Goal: Task Accomplishment & Management: Manage account settings

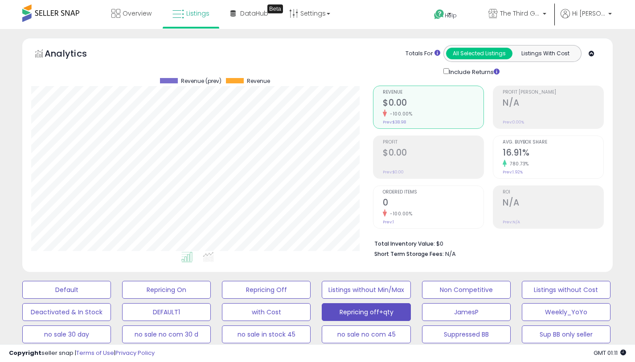
select select "**"
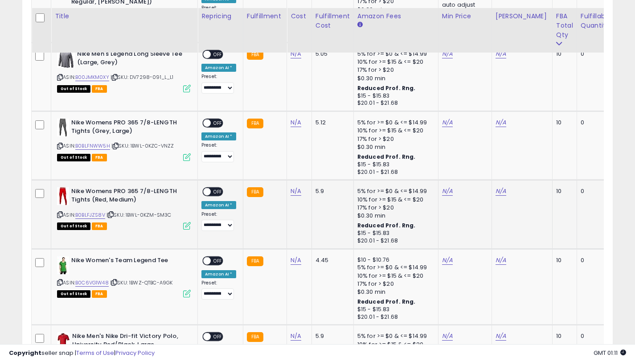
scroll to position [3197, 0]
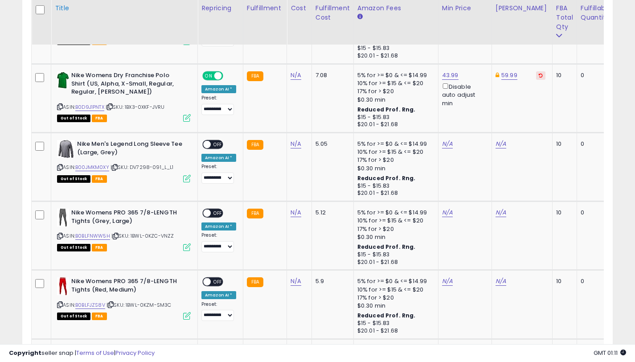
click at [61, 168] on icon at bounding box center [60, 167] width 6 height 5
click at [496, 145] on link "N/A" at bounding box center [501, 143] width 11 height 9
type input "*****"
click at [529, 112] on icon "submit" at bounding box center [526, 111] width 5 height 5
click at [446, 147] on link "N/A" at bounding box center [447, 143] width 11 height 9
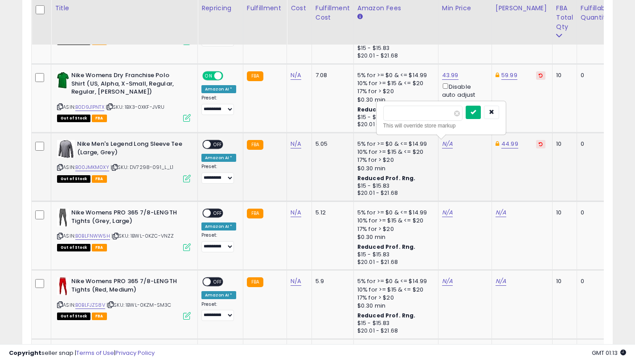
type input "*****"
drag, startPoint x: 478, startPoint y: 114, endPoint x: 473, endPoint y: 117, distance: 5.7
click at [476, 114] on icon "submit" at bounding box center [473, 111] width 5 height 5
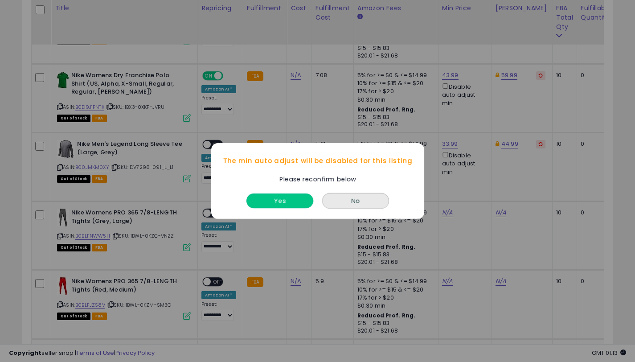
click at [268, 200] on button "Yes" at bounding box center [279, 200] width 67 height 15
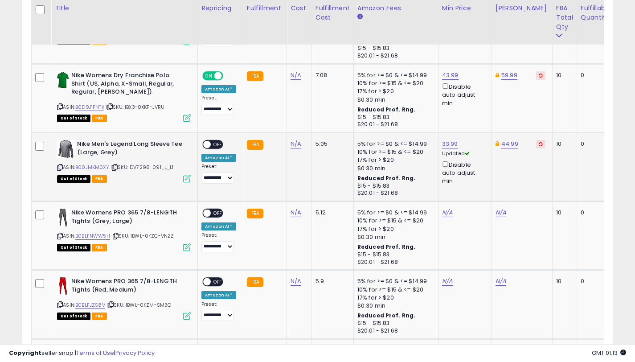
click at [209, 144] on span at bounding box center [207, 145] width 8 height 8
click at [215, 144] on span "OFF" at bounding box center [218, 145] width 14 height 8
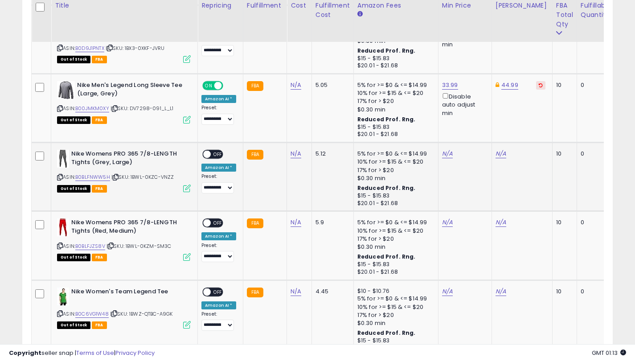
scroll to position [3253, 0]
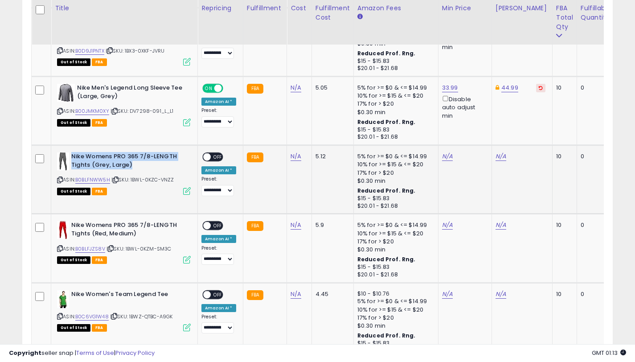
drag, startPoint x: 133, startPoint y: 165, endPoint x: 72, endPoint y: 152, distance: 62.5
click at [72, 155] on b "Nike Womens PRO 365 7/8-LENGTH Tights (Grey, Large)" at bounding box center [125, 161] width 108 height 19
copy b "Nike Womens PRO 365 7/8-LENGTH Tights (Grey, Large)"
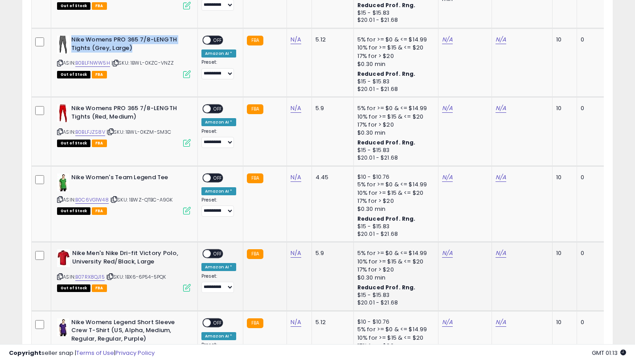
scroll to position [3268, 0]
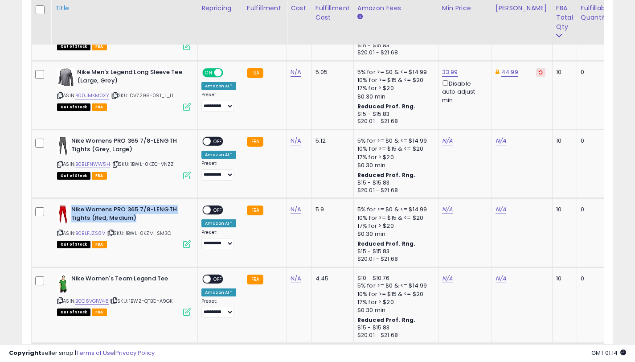
drag, startPoint x: 140, startPoint y: 218, endPoint x: 141, endPoint y: 1, distance: 217.5
click at [72, 207] on b "Nike Womens PRO 365 7/8-LENGTH Tights (Red, Medium)" at bounding box center [125, 214] width 108 height 19
copy b "Nike Womens PRO 365 7/8-LENGTH Tights (Red, Medium)"
click at [103, 164] on link "B0BLFNWW5H" at bounding box center [92, 164] width 35 height 8
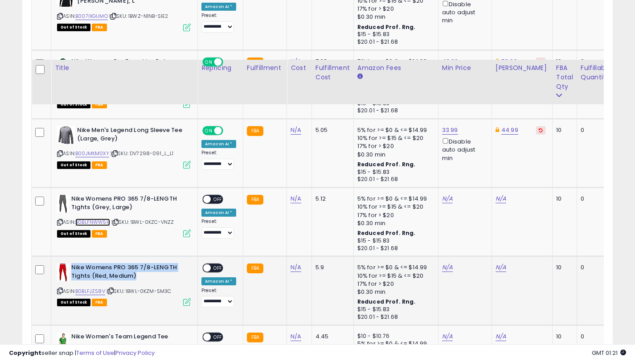
scroll to position [3309, 0]
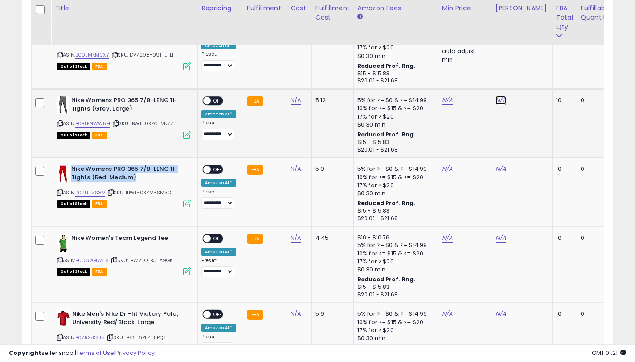
click at [496, 99] on link "N/A" at bounding box center [501, 100] width 11 height 9
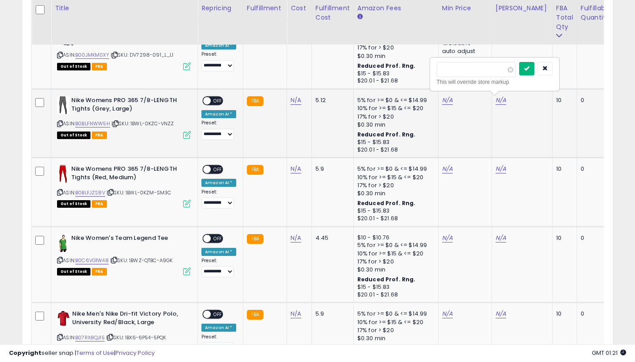
type input "*****"
click at [529, 68] on icon "submit" at bounding box center [526, 68] width 5 height 5
click at [442, 102] on link "N/A" at bounding box center [447, 100] width 11 height 9
type input "*****"
click at [475, 64] on button "submit" at bounding box center [473, 68] width 15 height 13
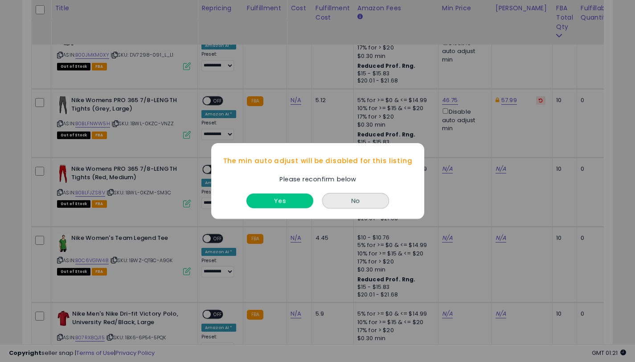
click at [281, 201] on button "Yes" at bounding box center [279, 200] width 67 height 15
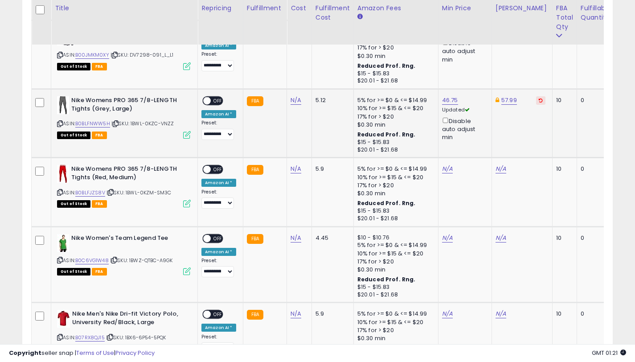
click at [209, 101] on span at bounding box center [207, 101] width 8 height 8
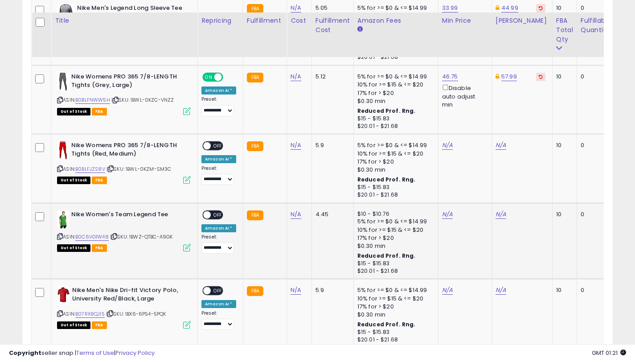
scroll to position [3352, 0]
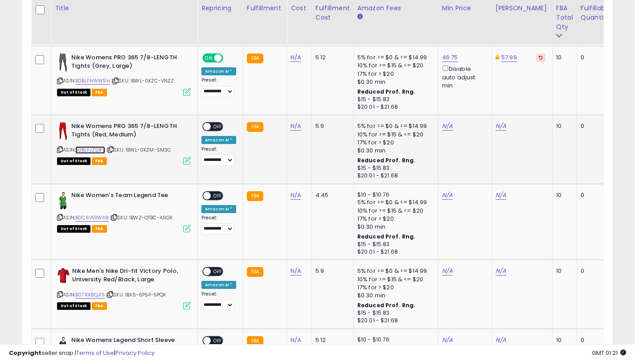
click at [99, 151] on link "B0BLFJZS8V" at bounding box center [90, 150] width 30 height 8
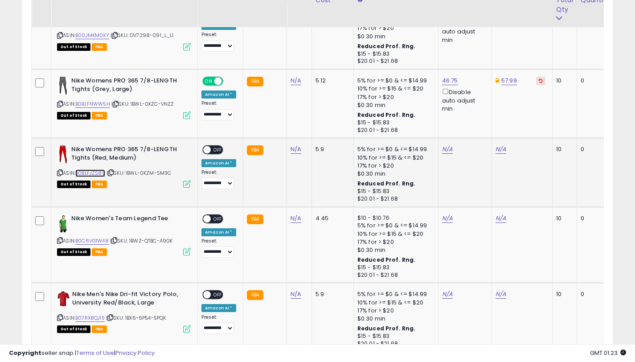
scroll to position [3311, 0]
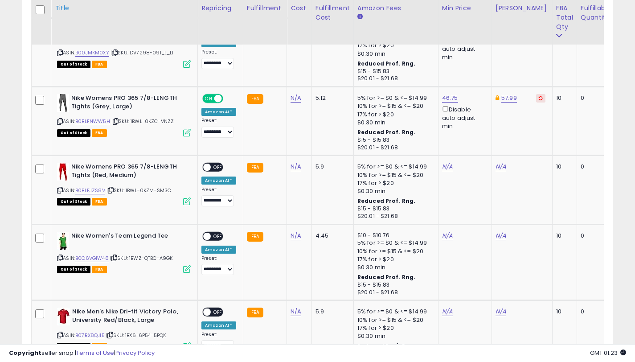
click at [57, 122] on icon at bounding box center [60, 121] width 6 height 5
drag, startPoint x: 58, startPoint y: 192, endPoint x: 139, endPoint y: 1, distance: 206.7
click at [58, 192] on icon at bounding box center [60, 190] width 6 height 5
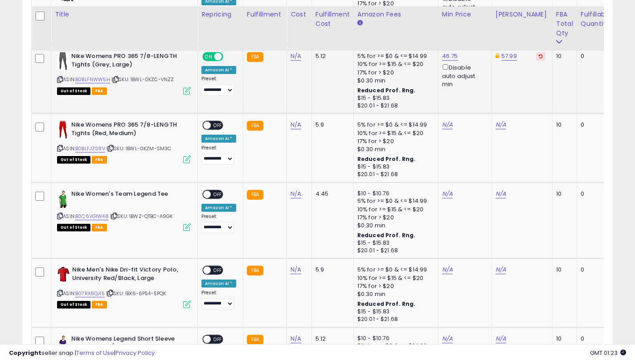
scroll to position [3359, 0]
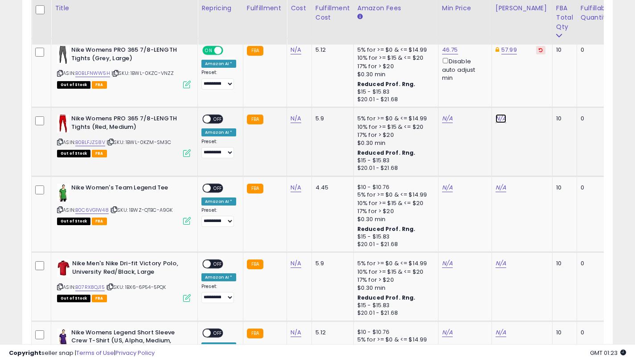
click at [501, 120] on link "N/A" at bounding box center [501, 118] width 11 height 9
type input "*****"
click at [534, 90] on button "submit" at bounding box center [526, 86] width 15 height 13
click at [443, 120] on link "N/A" at bounding box center [447, 118] width 11 height 9
type input "*****"
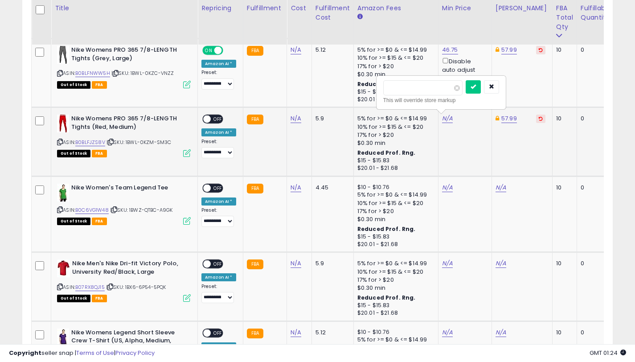
click at [481, 94] on div at bounding box center [482, 88] width 33 height 16
click at [481, 91] on button "submit" at bounding box center [473, 86] width 15 height 13
click at [478, 89] on div at bounding box center [443, 92] width 121 height 25
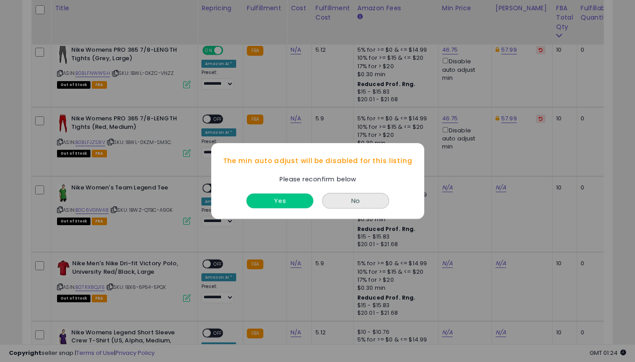
click at [291, 202] on button "Yes" at bounding box center [279, 200] width 67 height 15
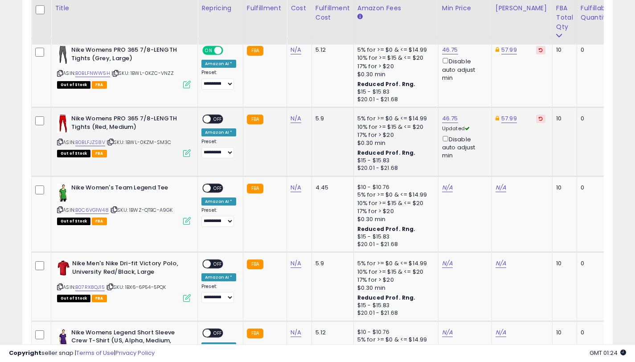
click at [212, 119] on span "OFF" at bounding box center [218, 119] width 14 height 8
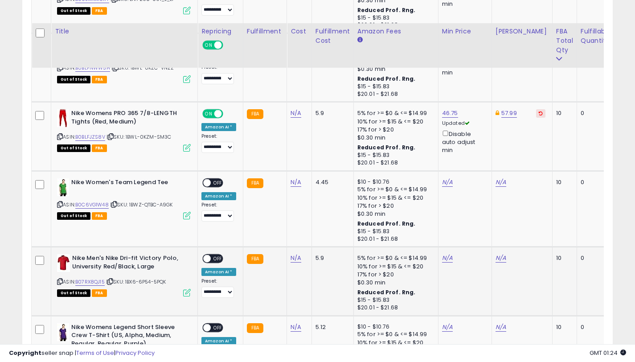
scroll to position [3442, 0]
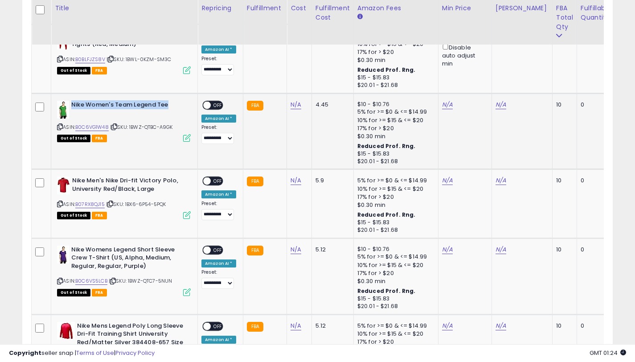
drag, startPoint x: 170, startPoint y: 103, endPoint x: 71, endPoint y: 106, distance: 99.0
click at [71, 106] on b "Nike Women's Team Legend Tee" at bounding box center [125, 106] width 108 height 11
copy b "Nike Women's Team Legend Tee"
click at [92, 128] on link "B0C6VG1W48" at bounding box center [91, 127] width 33 height 8
click at [496, 104] on link "N/A" at bounding box center [501, 104] width 11 height 9
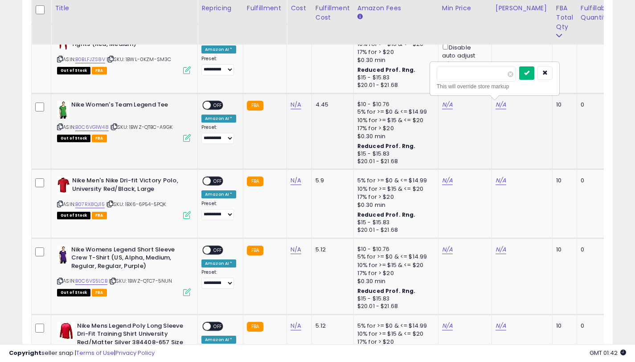
type input "*****"
click at [529, 74] on icon "submit" at bounding box center [526, 72] width 5 height 5
click at [443, 104] on link "N/A" at bounding box center [447, 104] width 11 height 9
type input "*****"
click at [476, 70] on icon "submit" at bounding box center [473, 72] width 5 height 5
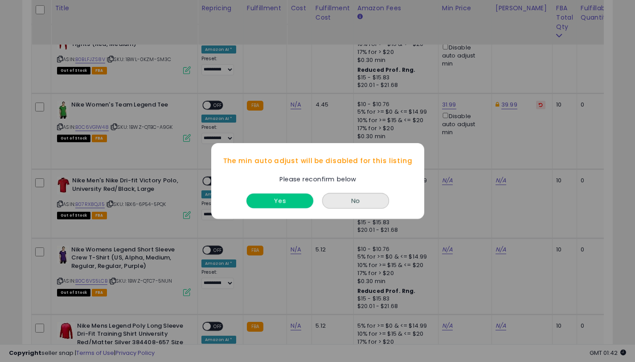
click at [299, 198] on button "Yes" at bounding box center [279, 200] width 67 height 15
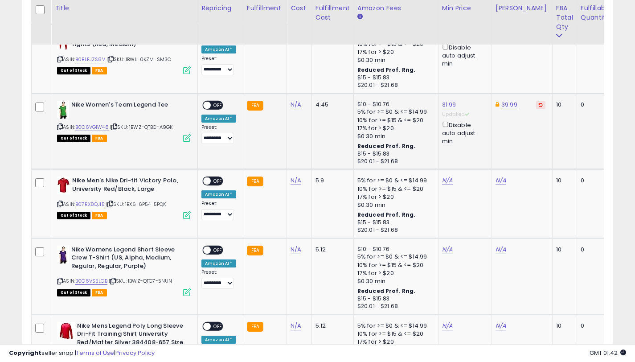
click at [209, 102] on span at bounding box center [207, 105] width 8 height 8
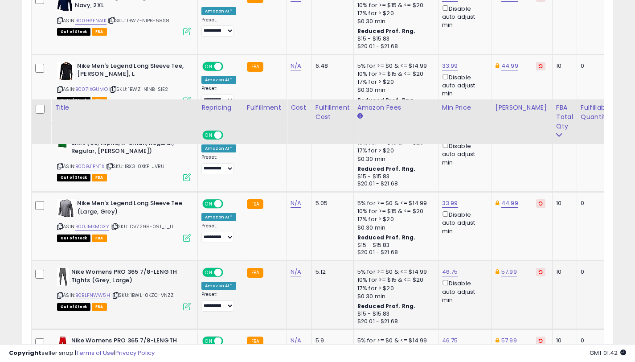
scroll to position [3551, 0]
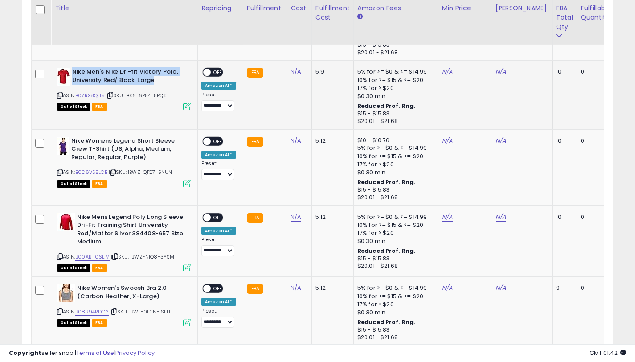
drag, startPoint x: 103, startPoint y: 74, endPoint x: 73, endPoint y: 72, distance: 30.4
click at [73, 72] on b "Nike Men's Nike Dri-fit Victory Polo, University Red/Black, Large" at bounding box center [126, 77] width 108 height 19
copy b "Nike Men's Nike Dri-fit Victory Polo, University Red/Black, Large"
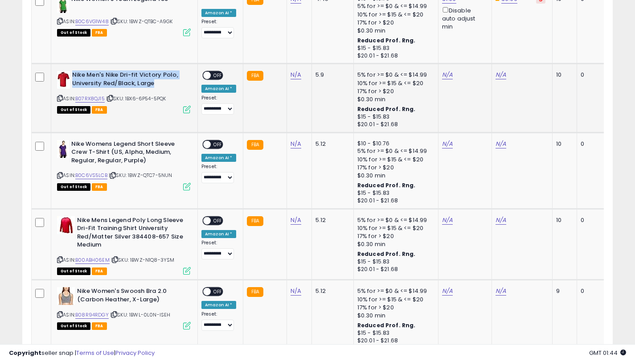
scroll to position [3470, 0]
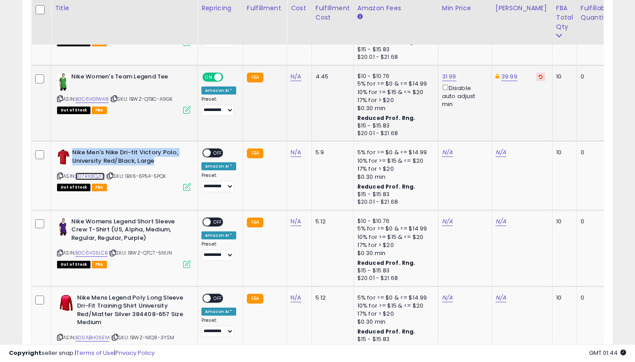
click at [91, 176] on link "B07RX8QJ15" at bounding box center [89, 176] width 29 height 8
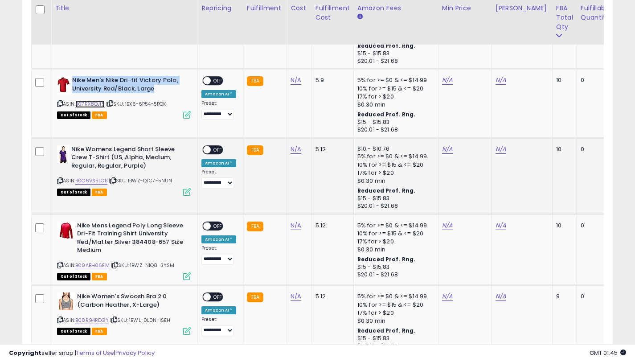
scroll to position [3563, 0]
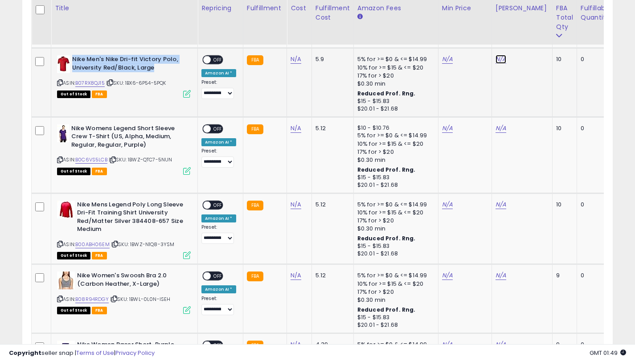
click at [501, 59] on link "N/A" at bounding box center [501, 59] width 11 height 9
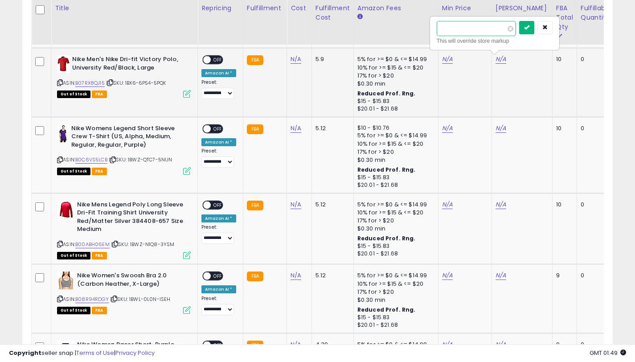
type input "*****"
click at [534, 29] on button "submit" at bounding box center [526, 27] width 15 height 13
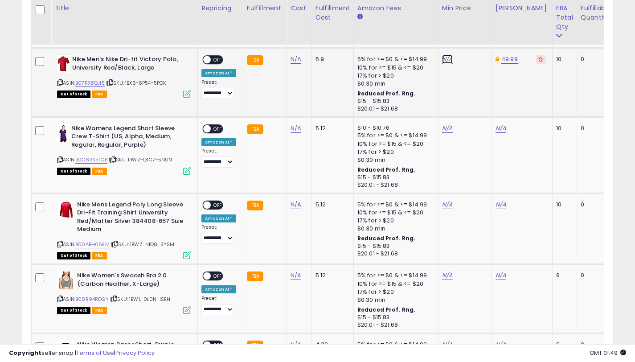
click at [445, 60] on link "N/A" at bounding box center [447, 59] width 11 height 9
type input "*****"
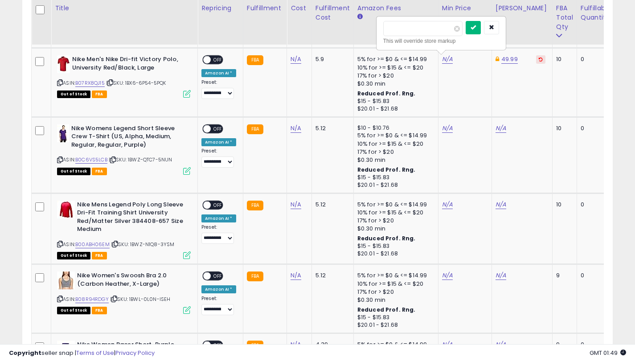
drag, startPoint x: 476, startPoint y: 29, endPoint x: 433, endPoint y: 1, distance: 50.6
click at [476, 28] on icon "submit" at bounding box center [473, 27] width 5 height 5
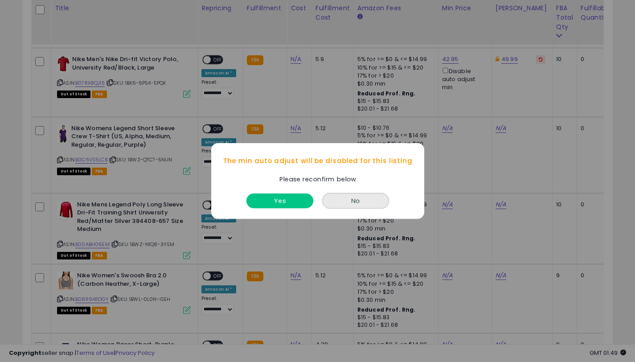
click at [275, 197] on button "Yes" at bounding box center [279, 200] width 67 height 15
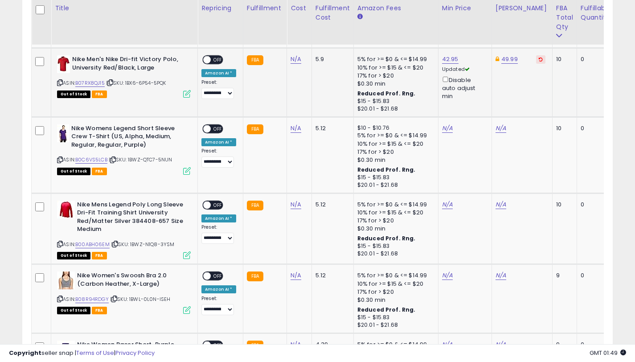
click at [206, 59] on span at bounding box center [207, 60] width 8 height 8
click at [211, 59] on span "OFF" at bounding box center [218, 60] width 14 height 8
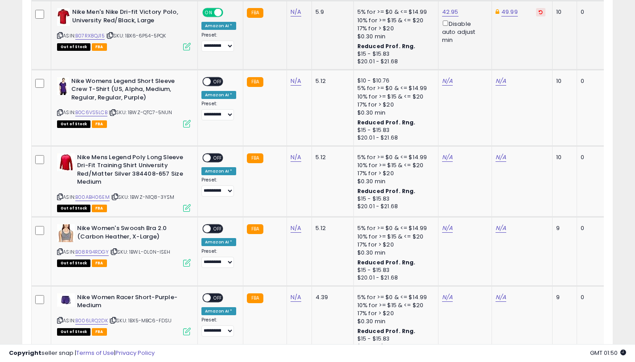
scroll to position [3487, 0]
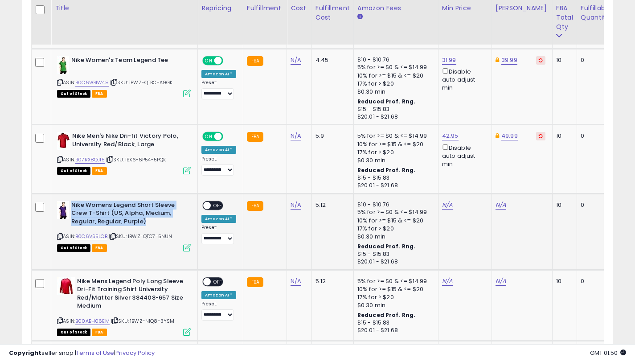
drag, startPoint x: 151, startPoint y: 222, endPoint x: 72, endPoint y: 205, distance: 80.7
click at [72, 205] on b "Nike Womens Legend Short Sleeve Crew T-Shirt (US, Alpha, Medium, Regular, Regul…" at bounding box center [125, 214] width 108 height 27
copy b "Nike Womens Legend Short Sleeve Crew T-Shirt (US, Alpha, Medium, Regular, Regul…"
click at [102, 235] on link "B0C6VS5LCB" at bounding box center [91, 237] width 32 height 8
click at [496, 203] on link "N/A" at bounding box center [501, 205] width 11 height 9
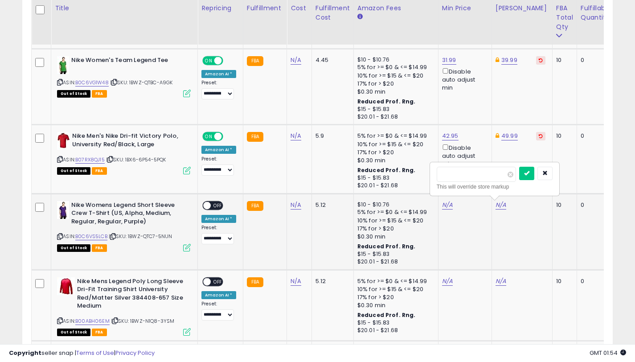
click at [442, 177] on input "***" at bounding box center [476, 174] width 79 height 15
type input "*****"
click at [529, 180] on div at bounding box center [535, 175] width 33 height 16
click at [529, 175] on icon "submit" at bounding box center [526, 172] width 5 height 5
click at [90, 237] on link "B0C6VS5LCB" at bounding box center [91, 237] width 32 height 8
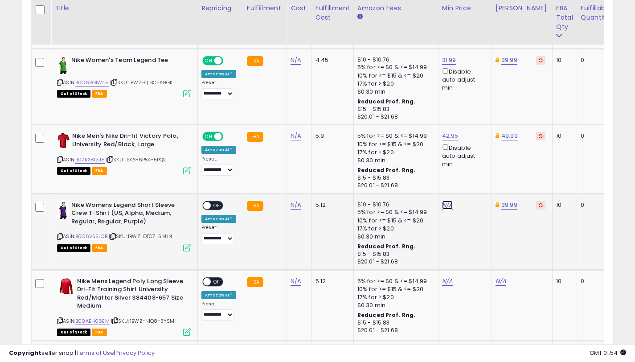
click at [443, 203] on link "N/A" at bounding box center [447, 205] width 11 height 9
type input "*****"
click at [476, 173] on icon "submit" at bounding box center [473, 172] width 5 height 5
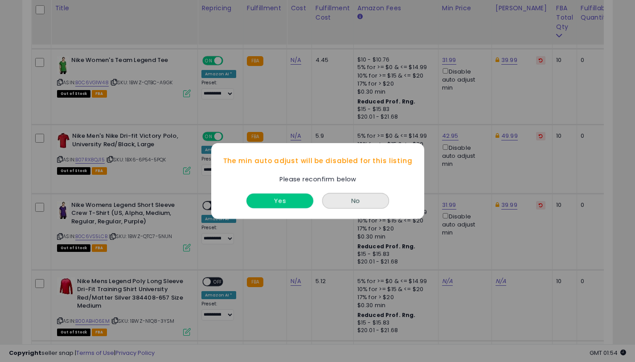
click at [283, 196] on button "Yes" at bounding box center [279, 200] width 67 height 15
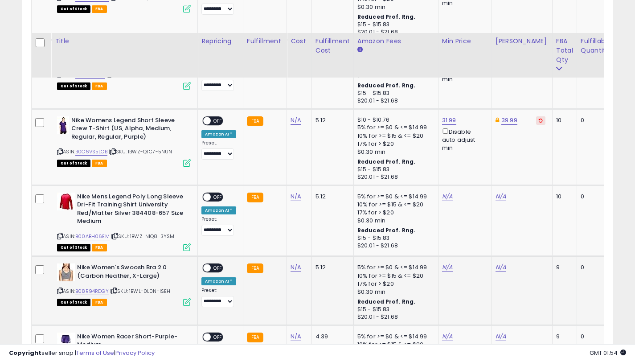
scroll to position [3604, 0]
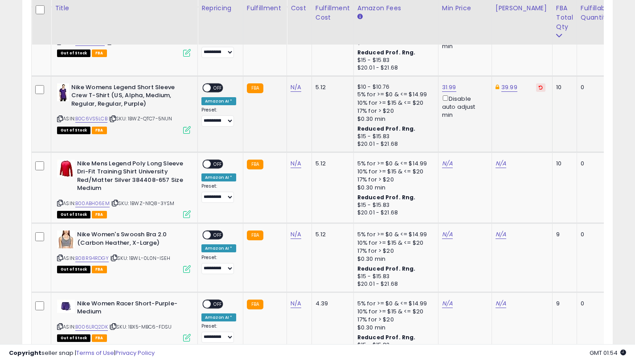
click at [217, 91] on span "OFF" at bounding box center [218, 88] width 14 height 8
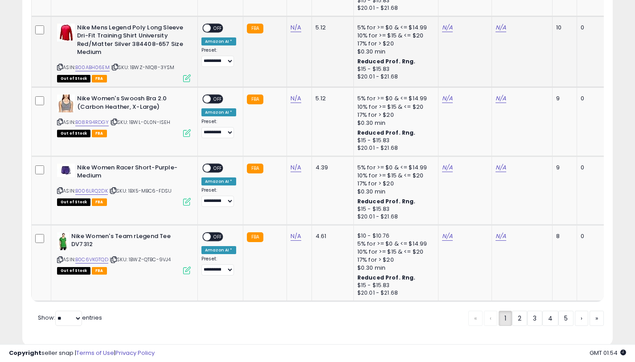
scroll to position [3641, 0]
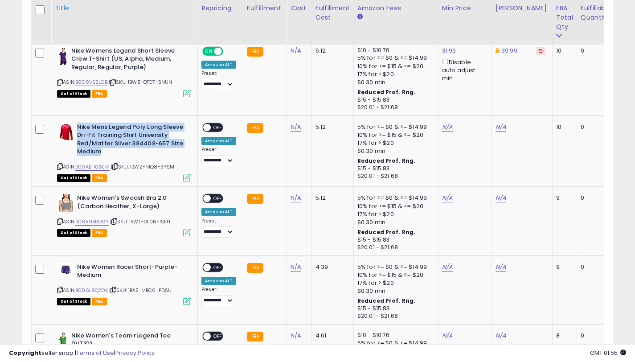
drag, startPoint x: 105, startPoint y: 149, endPoint x: 130, endPoint y: 8, distance: 143.9
click at [78, 128] on b "Nike Mens Legend Poly Long Sleeve Dri-Fit Training Shirt University Red/Matter …" at bounding box center [131, 140] width 108 height 35
copy b "Nike Mens Legend Poly Long Sleeve Dri-Fit Training Shirt University Red/Matter …"
click at [102, 168] on link "B00ABH06EM" at bounding box center [92, 167] width 34 height 8
click at [498, 128] on link "N/A" at bounding box center [501, 127] width 11 height 9
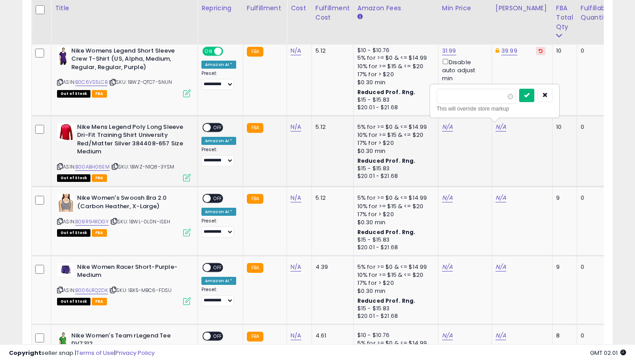
type input "*****"
click at [529, 93] on icon "submit" at bounding box center [526, 94] width 5 height 5
click at [446, 129] on link "N/A" at bounding box center [447, 127] width 11 height 9
type input "*****"
click at [480, 99] on button "submit" at bounding box center [473, 95] width 15 height 13
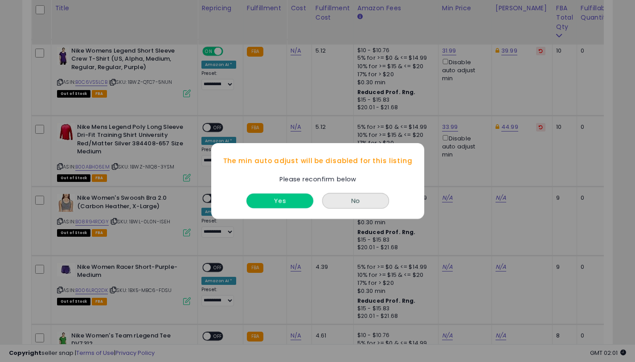
click at [286, 196] on button "Yes" at bounding box center [279, 200] width 67 height 15
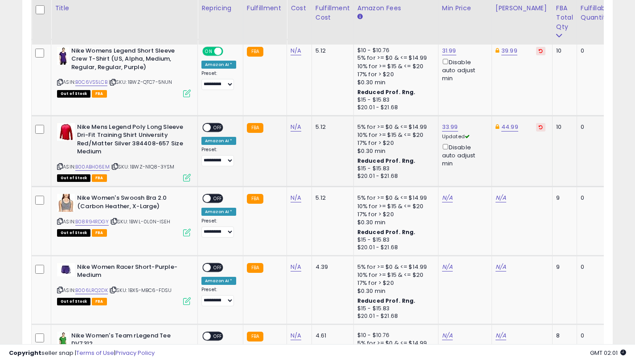
click at [215, 128] on span "OFF" at bounding box center [218, 127] width 14 height 8
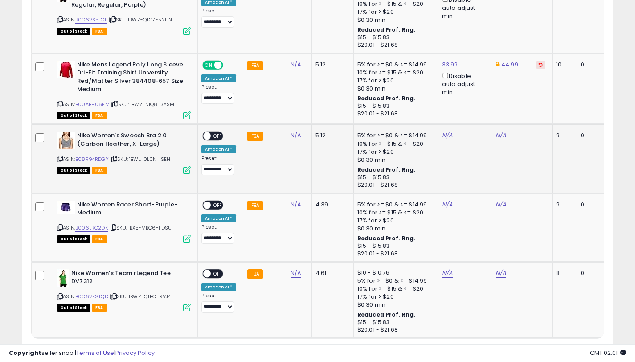
scroll to position [3656, 0]
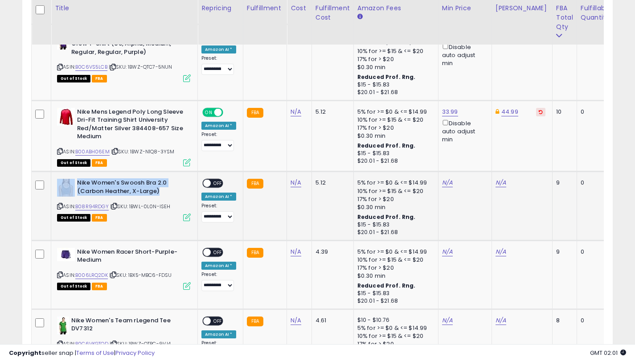
drag, startPoint x: 160, startPoint y: 194, endPoint x: 77, endPoint y: 183, distance: 84.1
click at [77, 183] on b "Nike Women's Swoosh Bra 2.0 (Carbon Heather, X-Large)" at bounding box center [131, 188] width 108 height 19
copy div "Nike Women's Swoosh Bra 2.0 (Carbon Heather, X-Large)"
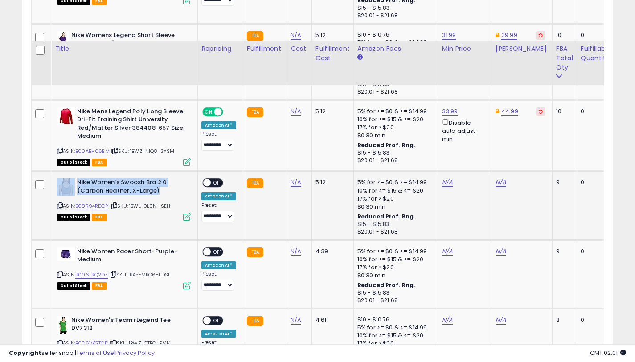
scroll to position [3718, 0]
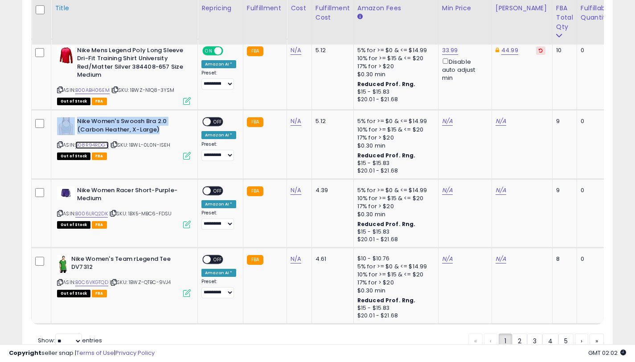
click at [98, 145] on link "B08R94RDGY" at bounding box center [91, 145] width 33 height 8
click at [97, 146] on link "B08R94RDGY" at bounding box center [91, 145] width 33 height 8
click at [498, 121] on link "N/A" at bounding box center [501, 121] width 11 height 9
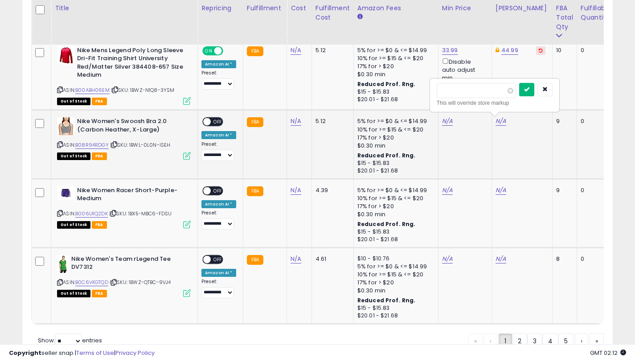
type input "*****"
click at [529, 90] on icon "submit" at bounding box center [526, 88] width 5 height 5
click at [442, 121] on link "N/A" at bounding box center [447, 121] width 11 height 9
type input "*****"
click at [476, 88] on icon "submit" at bounding box center [473, 88] width 5 height 5
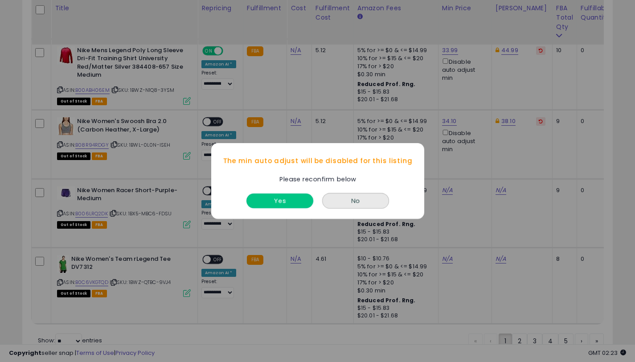
click at [283, 199] on button "Yes" at bounding box center [279, 200] width 67 height 15
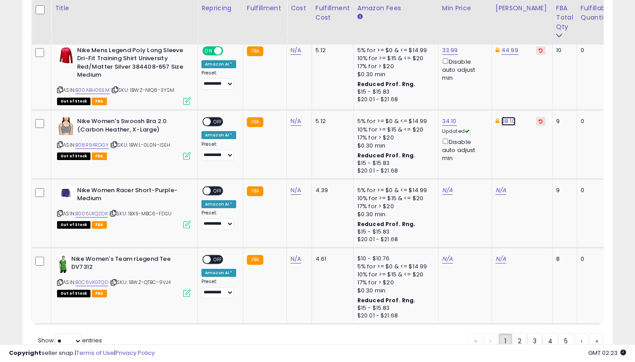
click at [506, 120] on link "38.10" at bounding box center [508, 121] width 14 height 9
drag, startPoint x: 481, startPoint y: 94, endPoint x: 444, endPoint y: 97, distance: 36.7
click at [445, 91] on input "*****" at bounding box center [483, 90] width 79 height 15
type input "*****"
click at [537, 90] on icon "submit" at bounding box center [534, 88] width 5 height 5
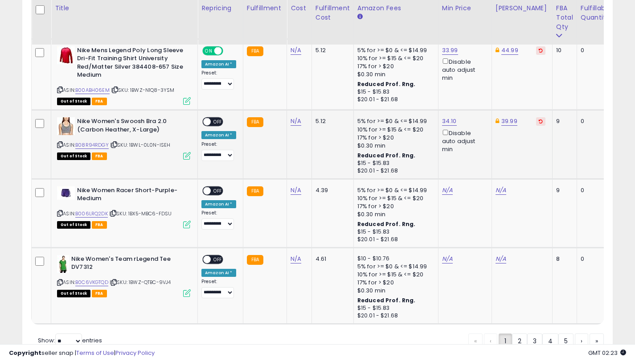
click at [215, 122] on span "OFF" at bounding box center [218, 122] width 14 height 8
drag, startPoint x: 103, startPoint y: 198, endPoint x: 76, endPoint y: 193, distance: 27.3
click at [76, 193] on div "Nike Women Racer Short-Purple-Medium" at bounding box center [124, 195] width 134 height 19
copy div "Nike Women Racer Short-Purple-Medium"
click at [101, 215] on link "B006LRQ2DK" at bounding box center [91, 214] width 33 height 8
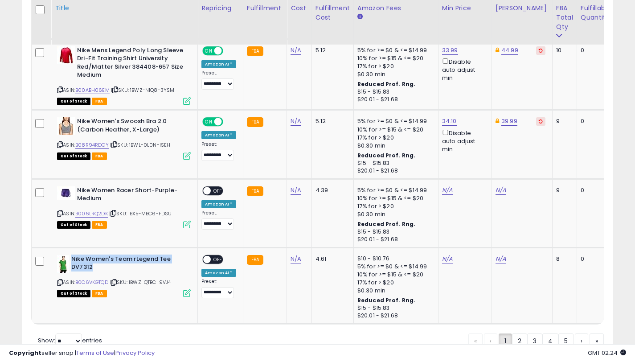
drag, startPoint x: 80, startPoint y: 262, endPoint x: 69, endPoint y: 18, distance: 244.0
click at [71, 260] on b "Nike Women's Team rLegend Tee DV7312" at bounding box center [125, 264] width 108 height 19
copy b "Nike Women's Team rLegend Tee DV7312"
click at [500, 192] on link "N/A" at bounding box center [501, 190] width 11 height 9
type input "*****"
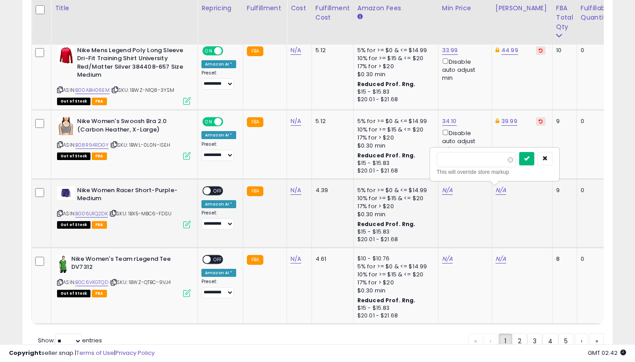
click at [527, 154] on button "submit" at bounding box center [526, 158] width 15 height 13
click at [444, 189] on link "N/A" at bounding box center [447, 190] width 11 height 9
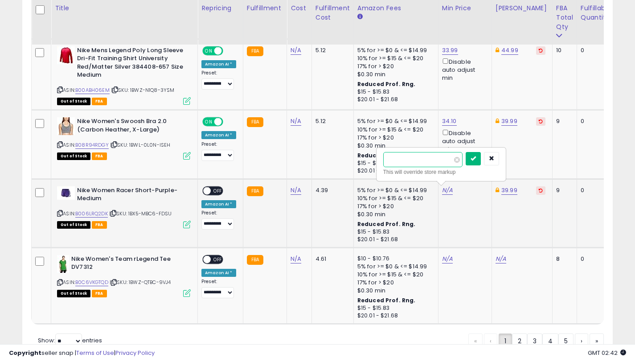
type input "*****"
click at [481, 162] on button "submit" at bounding box center [473, 158] width 15 height 13
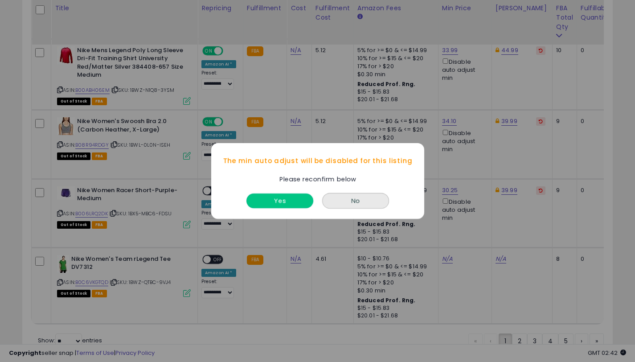
click at [288, 200] on button "Yes" at bounding box center [279, 200] width 67 height 15
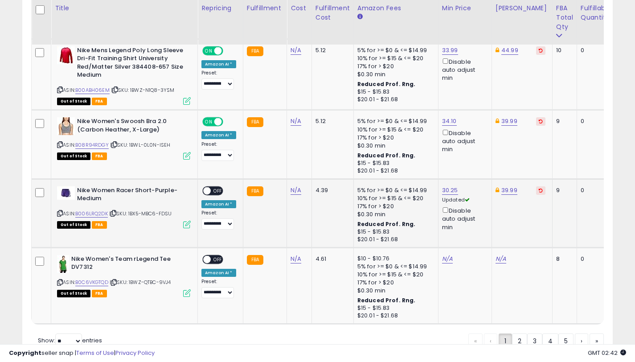
click at [213, 187] on span "OFF" at bounding box center [218, 191] width 14 height 8
click at [99, 285] on link "B0C6VKGTQD" at bounding box center [91, 283] width 33 height 8
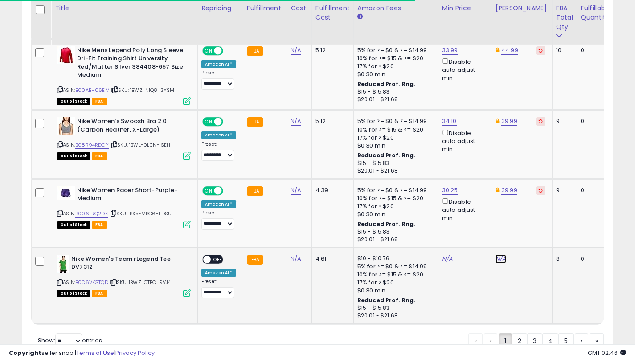
click at [497, 259] on link "N/A" at bounding box center [501, 258] width 11 height 9
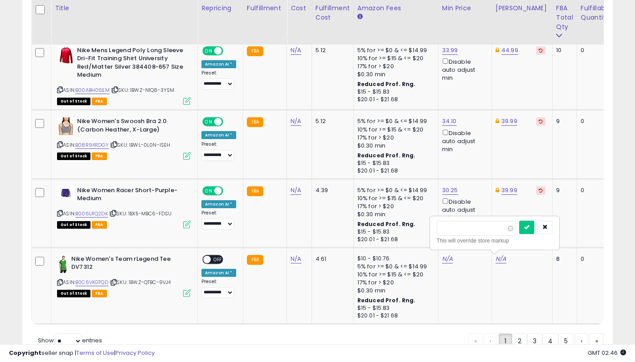
type input "*****"
click at [533, 219] on div "***** This will override store markup" at bounding box center [494, 233] width 128 height 33
click at [533, 235] on div at bounding box center [535, 229] width 33 height 16
click at [529, 227] on icon "submit" at bounding box center [526, 226] width 5 height 5
click at [529, 227] on div at bounding box center [497, 233] width 121 height 25
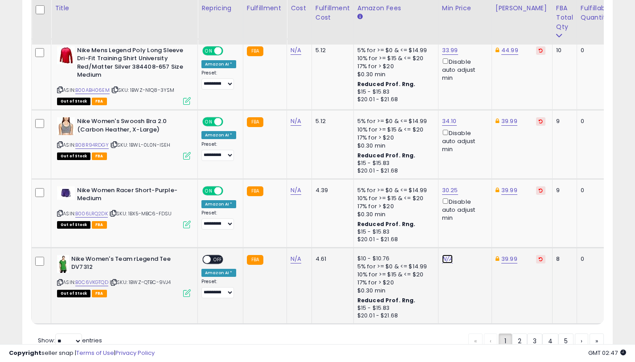
click at [447, 262] on link "N/A" at bounding box center [447, 258] width 11 height 9
type input "*****"
click at [477, 230] on button "submit" at bounding box center [473, 227] width 15 height 13
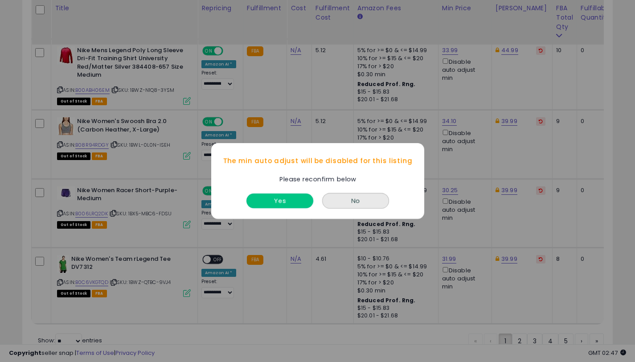
click at [266, 195] on button "Yes" at bounding box center [279, 200] width 67 height 15
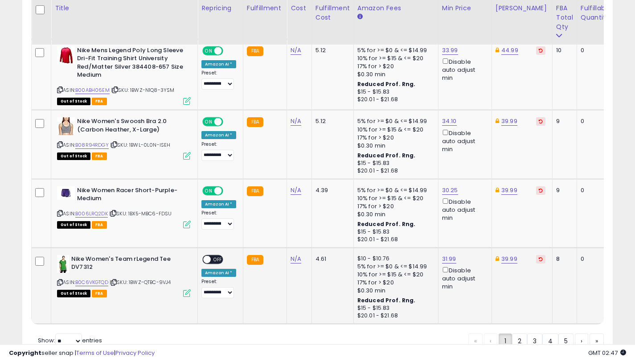
click at [213, 263] on div "ON OFF" at bounding box center [203, 259] width 21 height 8
click at [216, 260] on span "OFF" at bounding box center [218, 259] width 14 height 8
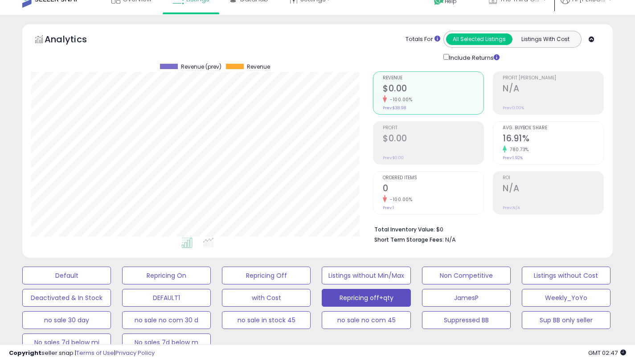
scroll to position [0, 0]
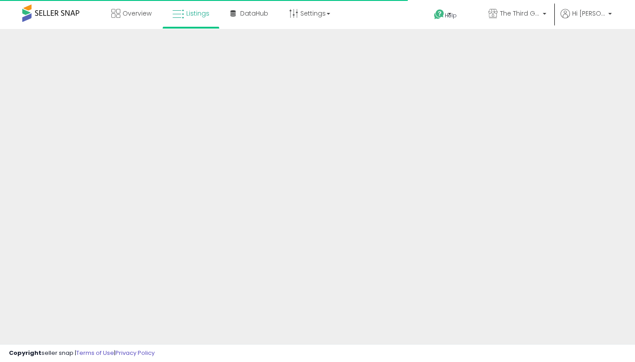
scroll to position [1056, 0]
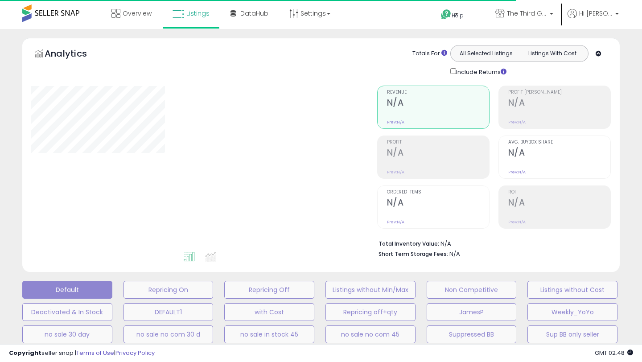
type input "**********"
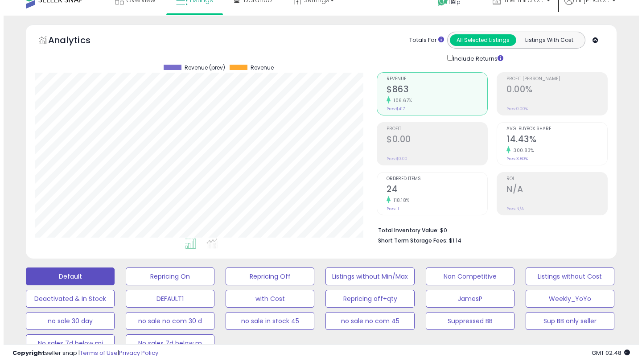
scroll to position [14, 0]
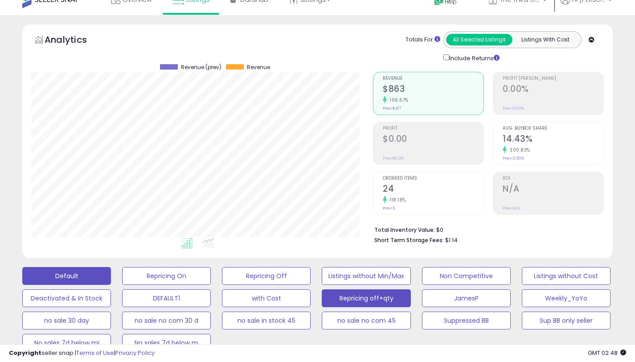
click at [390, 299] on button "Repricing off+qty" at bounding box center [366, 298] width 89 height 18
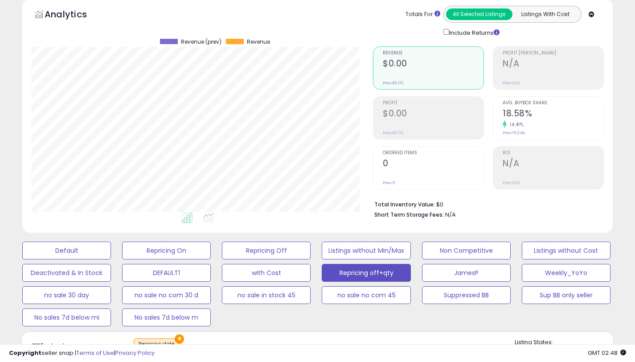
scroll to position [284, 0]
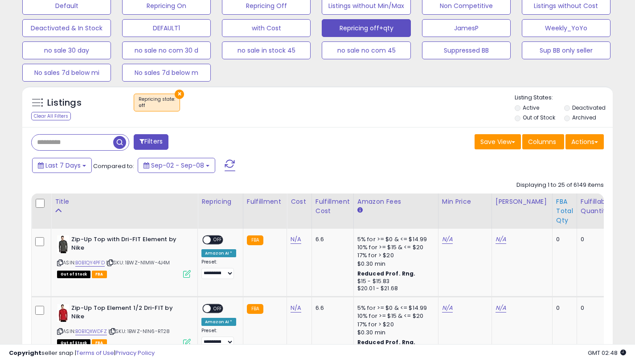
click at [556, 211] on div "FBA Total Qty" at bounding box center [564, 211] width 17 height 28
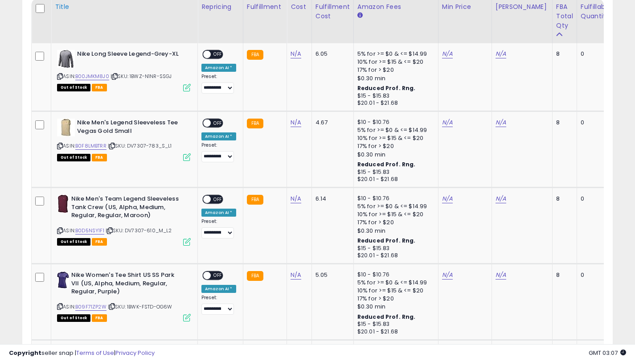
scroll to position [373, 0]
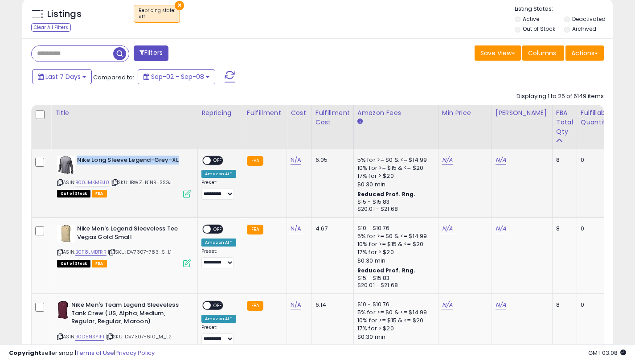
drag, startPoint x: 179, startPoint y: 160, endPoint x: 77, endPoint y: 157, distance: 101.7
type textarea "**********"
click at [77, 157] on b "Nike Long Sleeve Legend-Grey-XL" at bounding box center [131, 161] width 108 height 11
copy b "Nike Long Sleeve Legend-Grey-XL"
click at [79, 182] on link "B00JMKM8J0" at bounding box center [92, 183] width 34 height 8
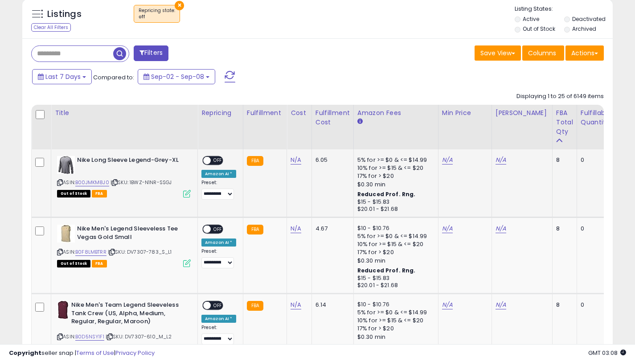
click at [60, 180] on icon at bounding box center [60, 182] width 6 height 5
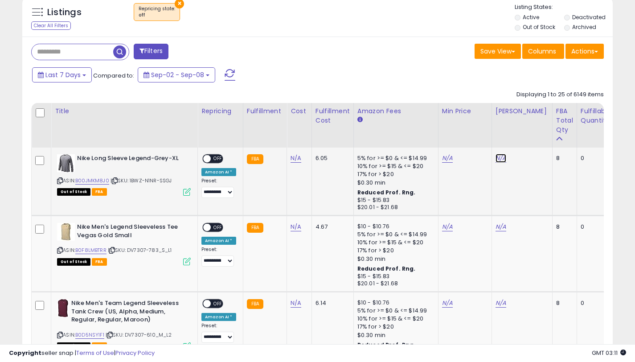
click at [500, 158] on link "N/A" at bounding box center [501, 158] width 11 height 9
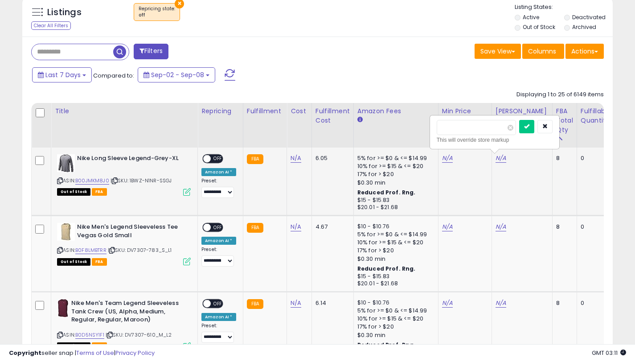
type input "*****"
click at [529, 129] on icon "submit" at bounding box center [526, 125] width 5 height 5
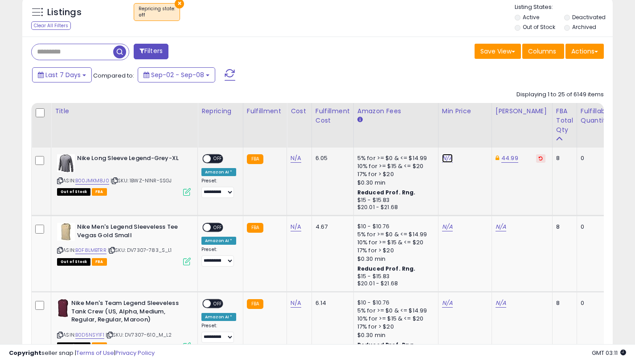
click at [445, 160] on link "N/A" at bounding box center [447, 158] width 11 height 9
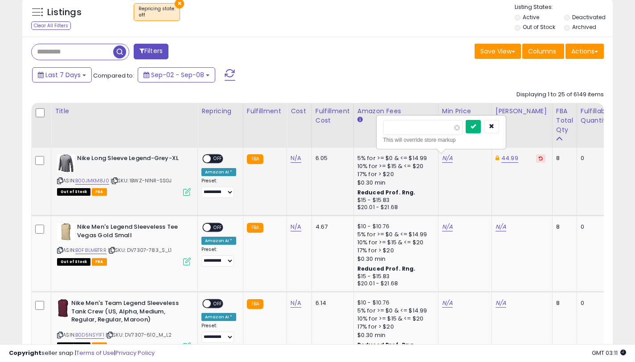
type input "*****"
click at [476, 125] on icon "submit" at bounding box center [473, 125] width 5 height 5
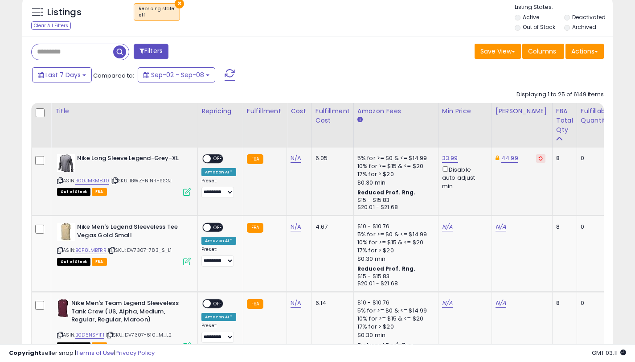
click at [442, 172] on div "Disable auto adjust min" at bounding box center [463, 177] width 43 height 26
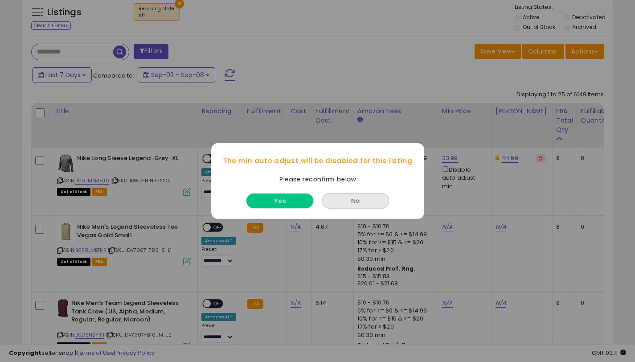
click at [260, 200] on button "Yes" at bounding box center [279, 200] width 67 height 15
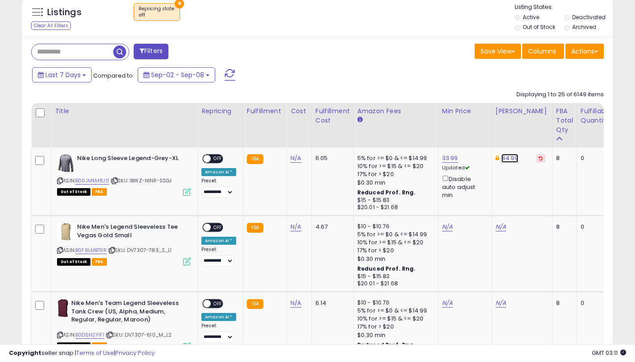
click at [504, 158] on link "44.99" at bounding box center [509, 158] width 17 height 9
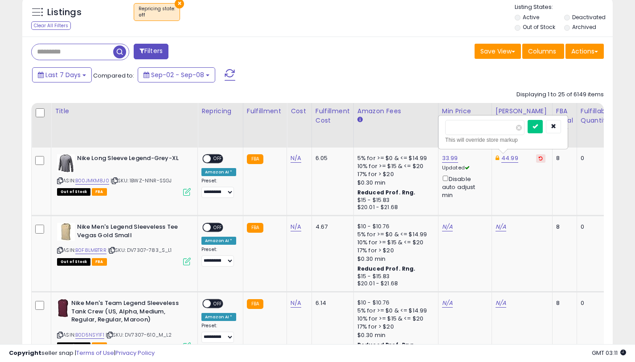
drag, startPoint x: 479, startPoint y: 128, endPoint x: 442, endPoint y: 128, distance: 37.4
click at [442, 128] on div "***** This will override store markup" at bounding box center [503, 132] width 128 height 33
type input "*****"
click at [536, 127] on button "submit" at bounding box center [535, 126] width 15 height 13
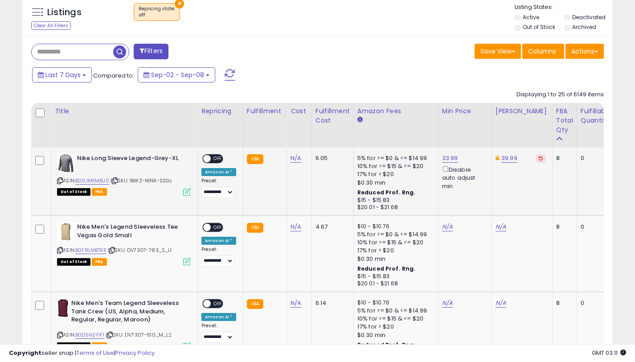
click at [211, 158] on span "OFF" at bounding box center [218, 159] width 14 height 8
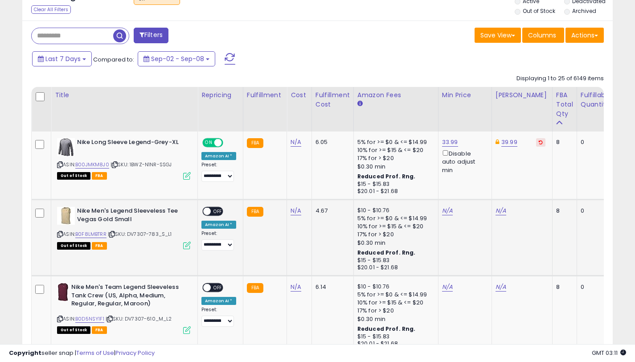
scroll to position [466, 0]
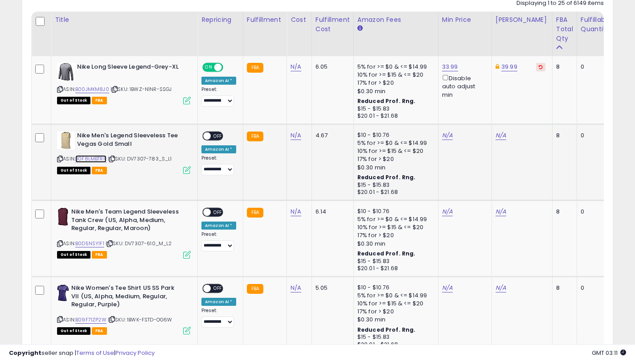
click at [101, 158] on link "B0F8LMBTRR" at bounding box center [90, 159] width 31 height 8
drag, startPoint x: 135, startPoint y: 143, endPoint x: 77, endPoint y: 136, distance: 59.3
click at [77, 136] on b "Nike Men's Legend Sleeveless Tee Vegas Gold Small" at bounding box center [131, 140] width 108 height 19
copy div "Nike Men's Legend Sleeveless Tee Vegas Gold Small"
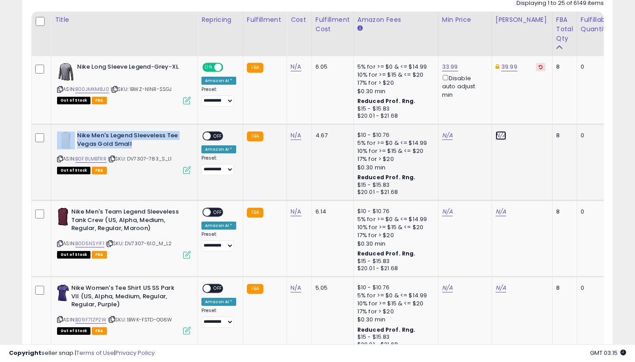
click at [501, 135] on link "N/A" at bounding box center [501, 135] width 11 height 9
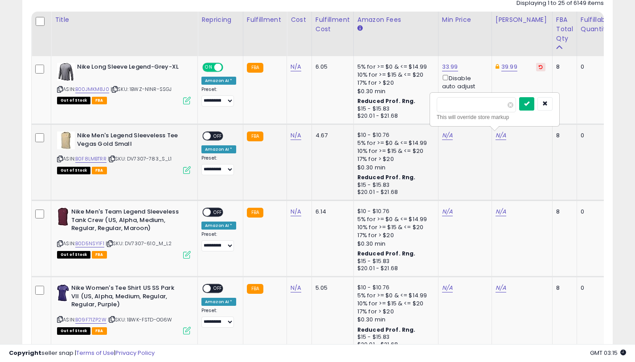
type input "*****"
click at [530, 99] on button "submit" at bounding box center [526, 103] width 15 height 13
click at [443, 134] on link "N/A" at bounding box center [447, 135] width 11 height 9
type input "*"
type input "*****"
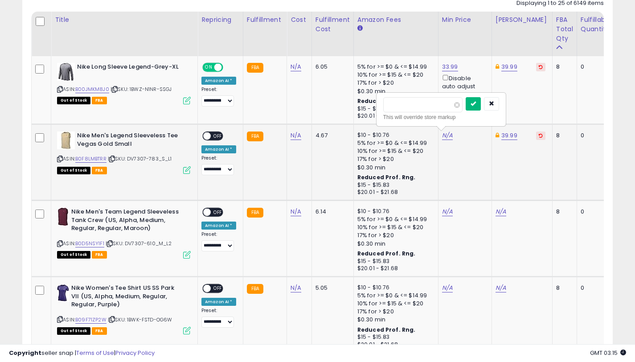
click at [476, 103] on icon "submit" at bounding box center [473, 103] width 5 height 5
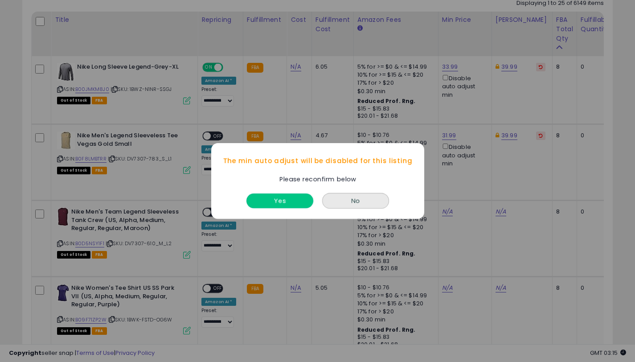
click at [293, 203] on button "Yes" at bounding box center [279, 200] width 67 height 15
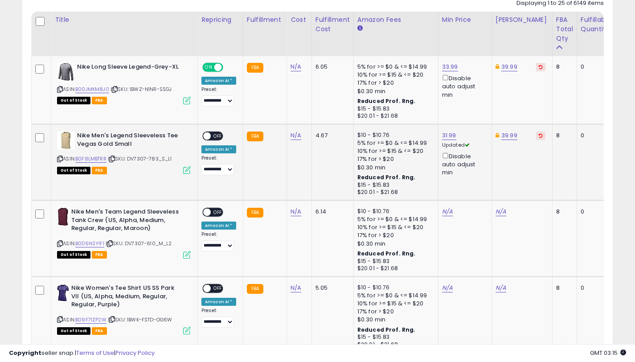
click at [215, 136] on span "OFF" at bounding box center [218, 136] width 14 height 8
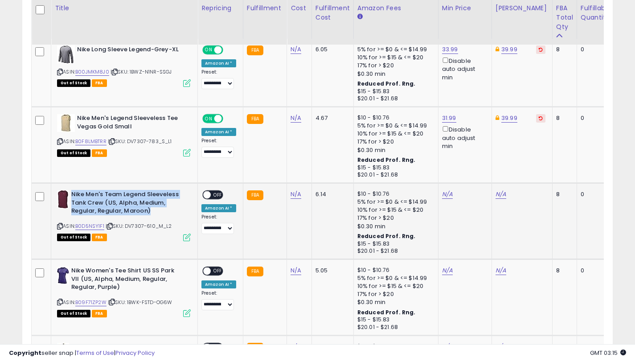
drag, startPoint x: 152, startPoint y: 214, endPoint x: 73, endPoint y: 192, distance: 81.8
click at [73, 192] on b "Nike Men's Team Legend Sleeveless Tank Crew (US, Alpha, Medium, Regular, Regula…" at bounding box center [125, 203] width 108 height 27
copy b "Nike Men's Team Legend Sleeveless Tank Crew (US, Alpha, Medium, Regular, Regula…"
click at [87, 225] on link "B0D5NSY1F1" at bounding box center [89, 226] width 29 height 8
click at [498, 195] on link "N/A" at bounding box center [501, 194] width 11 height 9
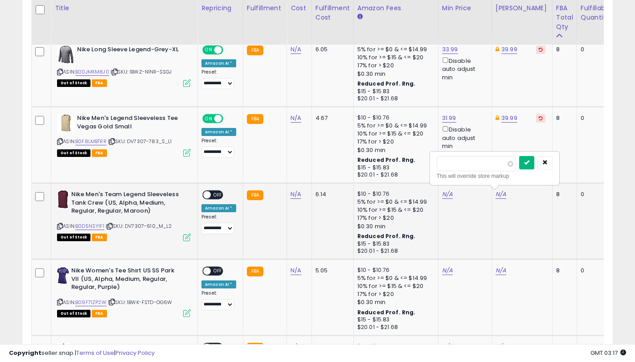
type input "*****"
click at [534, 166] on button "submit" at bounding box center [526, 162] width 15 height 13
click at [448, 197] on link "N/A" at bounding box center [447, 194] width 11 height 9
type input "*****"
click at [476, 162] on icon "submit" at bounding box center [473, 162] width 5 height 5
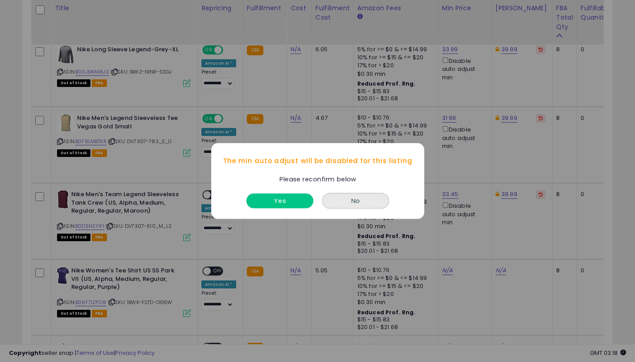
click at [277, 196] on button "Yes" at bounding box center [279, 200] width 67 height 15
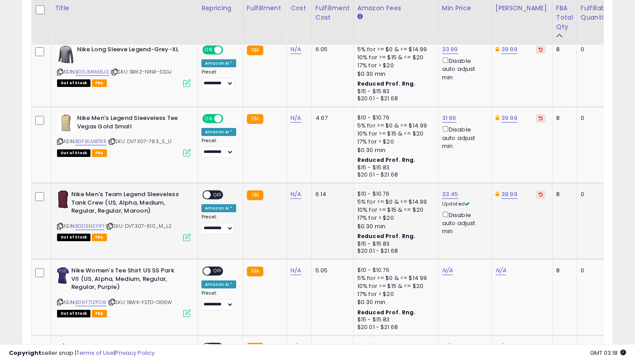
click at [217, 193] on span "OFF" at bounding box center [218, 195] width 14 height 8
click at [445, 195] on link "33.45" at bounding box center [450, 194] width 16 height 9
click at [397, 164] on input "*****" at bounding box center [424, 163] width 79 height 15
drag, startPoint x: 412, startPoint y: 160, endPoint x: 403, endPoint y: 162, distance: 9.5
click at [403, 162] on input "*****" at bounding box center [424, 163] width 79 height 15
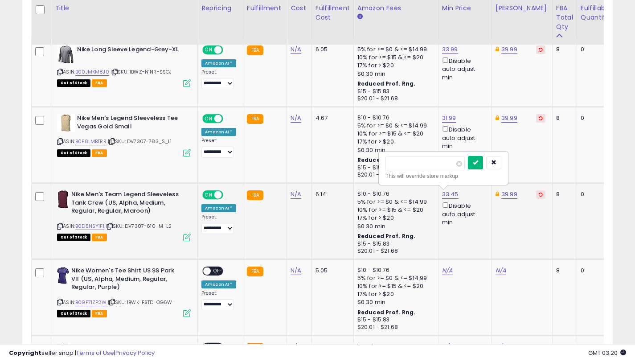
type input "*****"
click at [480, 168] on button "submit" at bounding box center [475, 162] width 15 height 13
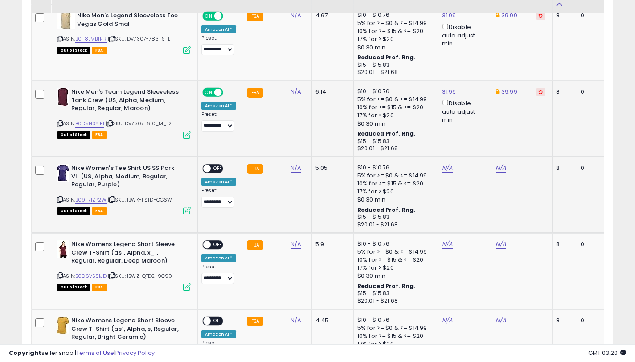
scroll to position [635, 0]
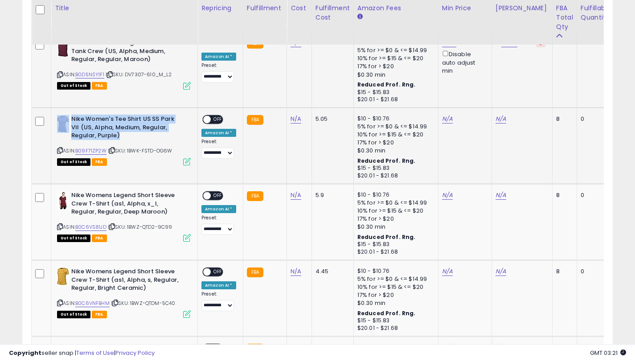
drag, startPoint x: 127, startPoint y: 132, endPoint x: 69, endPoint y: 119, distance: 59.3
click at [69, 119] on div "Nike Women's Tee Shirt US SS Park VII (US, Alpha, Medium, Regular, Regular, Pur…" at bounding box center [124, 128] width 134 height 27
copy div "Nike Women's Tee Shirt US SS Park VII (US, Alpha, Medium, Regular, Regular, Pur…"
click at [103, 152] on link "B09F71ZP2W" at bounding box center [90, 151] width 31 height 8
click at [500, 117] on link "N/A" at bounding box center [501, 119] width 11 height 9
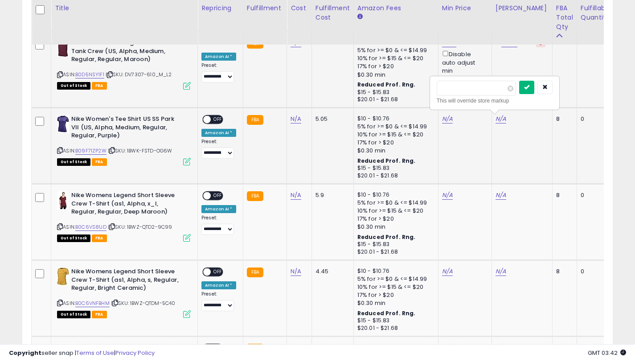
type input "*****"
click at [526, 88] on button "submit" at bounding box center [526, 87] width 15 height 13
click at [442, 118] on link "N/A" at bounding box center [447, 119] width 11 height 9
type input "*****"
click at [478, 91] on button "submit" at bounding box center [473, 87] width 15 height 13
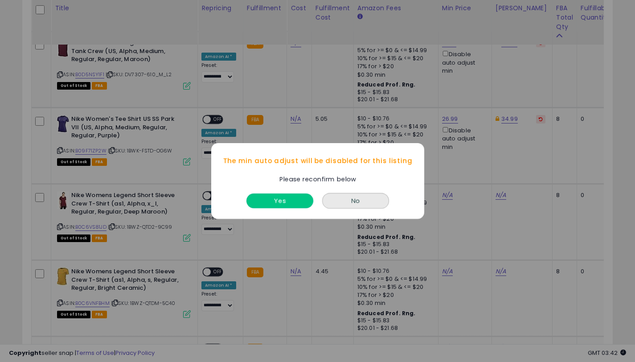
click at [300, 199] on button "Yes" at bounding box center [279, 200] width 67 height 15
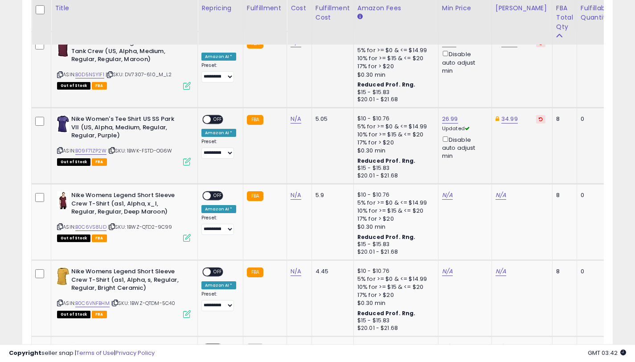
click at [213, 119] on span "OFF" at bounding box center [218, 120] width 14 height 8
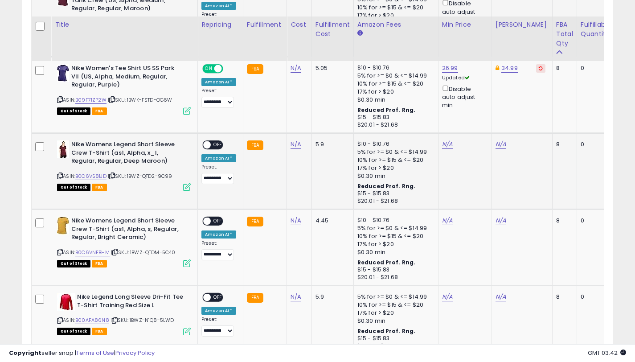
scroll to position [702, 0]
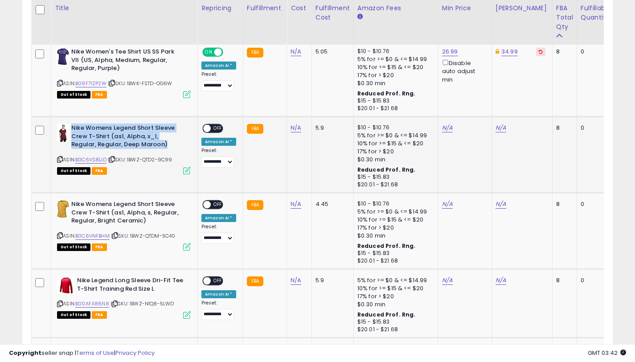
drag, startPoint x: 169, startPoint y: 143, endPoint x: 72, endPoint y: 127, distance: 98.9
click at [72, 127] on b "Nike Womens Legend Short Sleeve Crew T-Shirt (as1, Alpha, x_l, Regular, Regular…" at bounding box center [125, 137] width 108 height 27
copy b "Nike Womens Legend Short Sleeve Crew T-Shirt (as1, Alpha, x_l, Regular, Regular…"
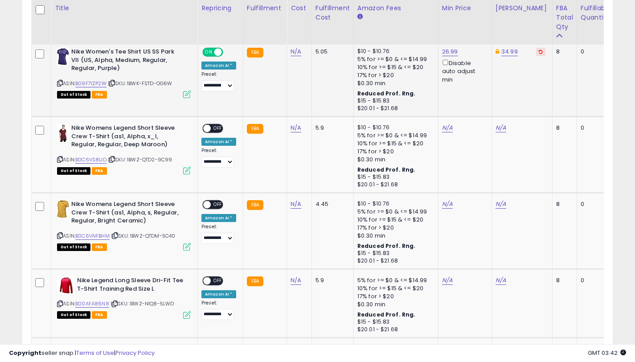
click at [59, 83] on icon at bounding box center [60, 83] width 6 height 5
click at [61, 235] on icon at bounding box center [60, 235] width 6 height 5
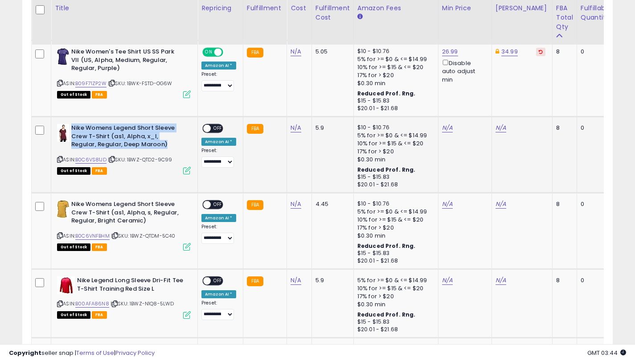
drag, startPoint x: 168, startPoint y: 145, endPoint x: 73, endPoint y: 129, distance: 96.7
click at [73, 129] on b "Nike Womens Legend Short Sleeve Crew T-Shirt (as1, Alpha, x_l, Regular, Regular…" at bounding box center [125, 137] width 108 height 27
copy b "Nike Womens Legend Short Sleeve Crew T-Shirt (as1, Alpha, x_l, Regular, Regular…"
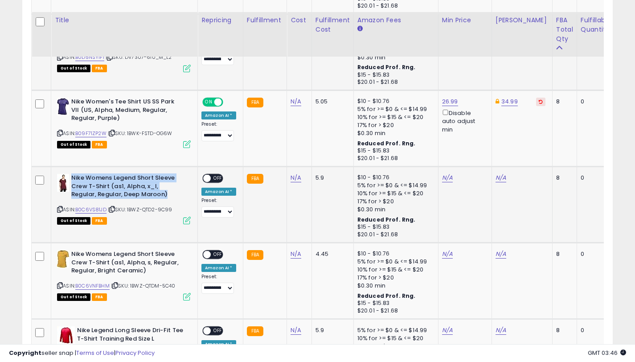
scroll to position [669, 0]
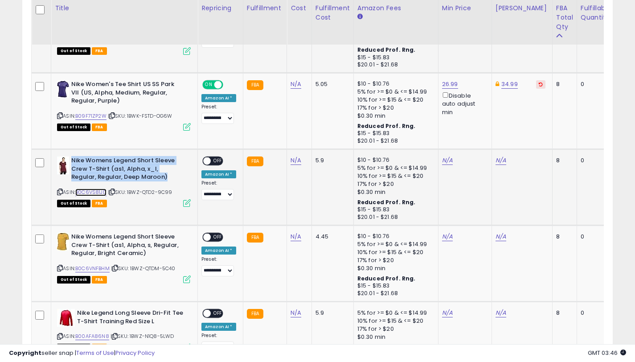
click at [96, 192] on link "B0C6VS81JD" at bounding box center [90, 193] width 31 height 8
click at [93, 115] on link "B09F71ZP2W" at bounding box center [90, 116] width 31 height 8
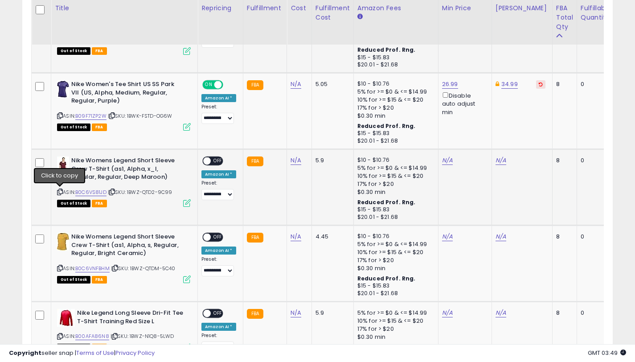
click at [57, 192] on icon at bounding box center [60, 191] width 6 height 5
click at [496, 162] on link "N/A" at bounding box center [501, 160] width 11 height 9
type input "*****"
click at [526, 131] on button "submit" at bounding box center [526, 128] width 15 height 13
click at [442, 160] on link "N/A" at bounding box center [447, 160] width 11 height 9
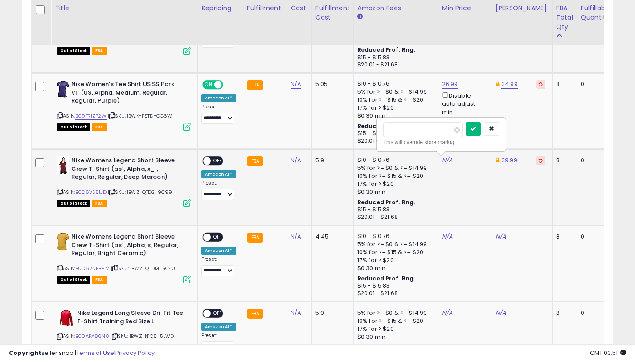
type input "*****"
click at [476, 130] on icon "submit" at bounding box center [473, 128] width 5 height 5
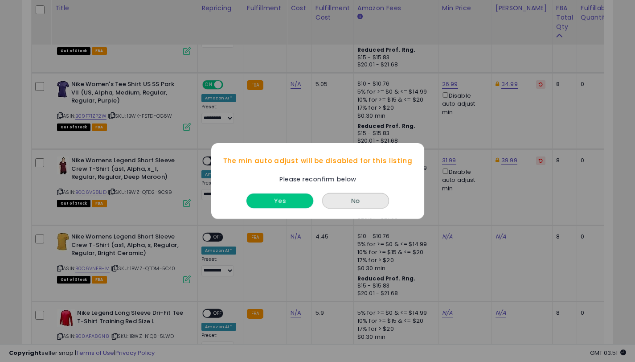
click at [296, 201] on button "Yes" at bounding box center [279, 200] width 67 height 15
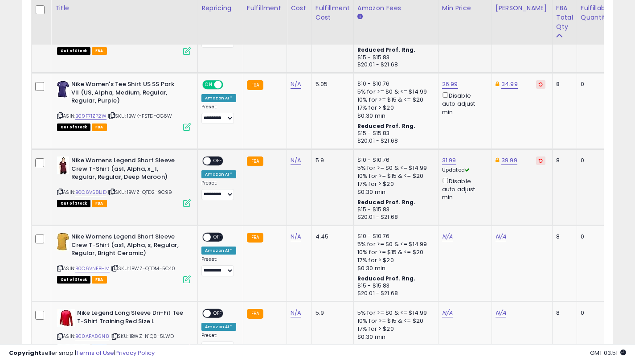
drag, startPoint x: 214, startPoint y: 160, endPoint x: 209, endPoint y: 172, distance: 13.4
click at [214, 160] on span "OFF" at bounding box center [218, 161] width 14 height 8
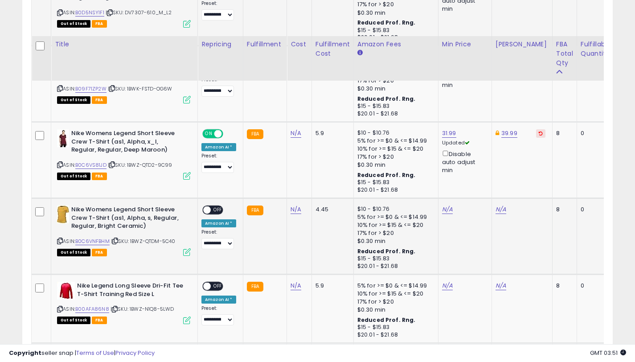
scroll to position [733, 0]
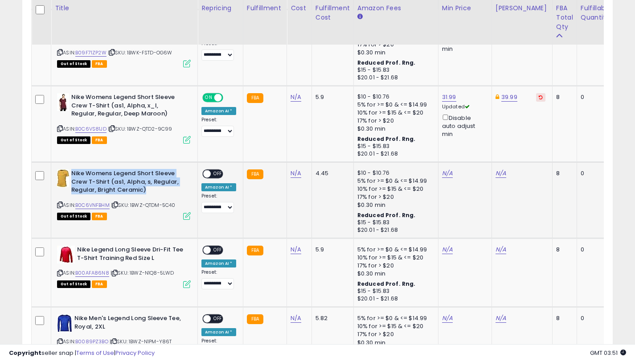
drag, startPoint x: 149, startPoint y: 189, endPoint x: 72, endPoint y: 175, distance: 78.4
click at [72, 175] on b "Nike Womens Legend Short Sleeve Crew T-Shirt (as1, Alpha, s, Regular, Regular, …" at bounding box center [125, 182] width 108 height 27
copy b "Nike Womens Legend Short Sleeve Crew T-Shirt (as1, Alpha, s, Regular, Regular, …"
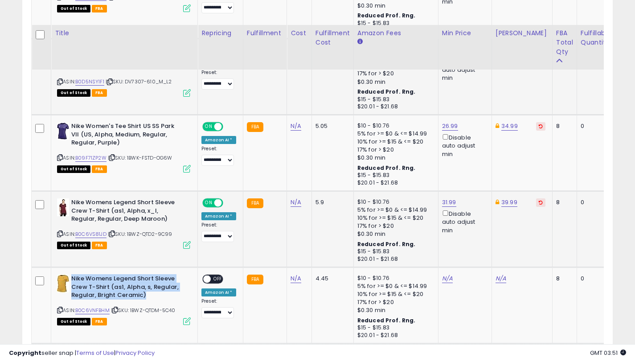
scroll to position [654, 0]
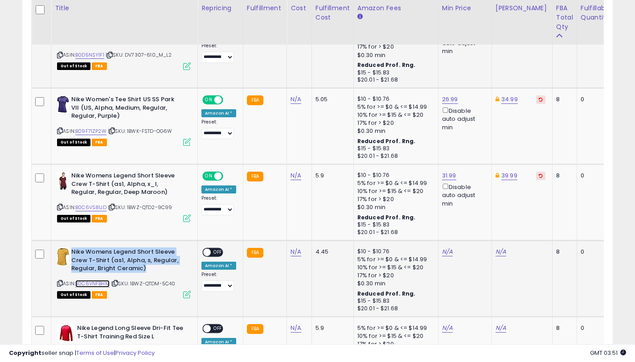
click at [102, 283] on link "B0C6VNFBHM" at bounding box center [92, 284] width 34 height 8
click at [61, 283] on icon at bounding box center [60, 283] width 6 height 5
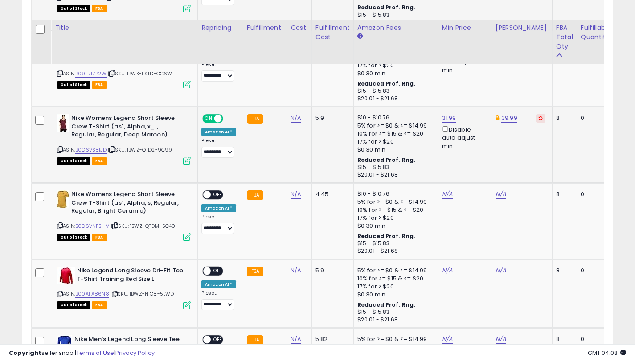
scroll to position [772, 0]
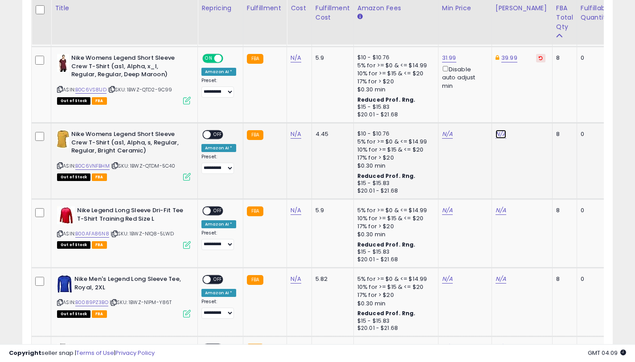
click at [498, 133] on link "N/A" at bounding box center [501, 134] width 11 height 9
type input "*****"
click at [528, 103] on icon "submit" at bounding box center [526, 101] width 5 height 5
click at [443, 135] on link "N/A" at bounding box center [447, 134] width 11 height 9
type input "*****"
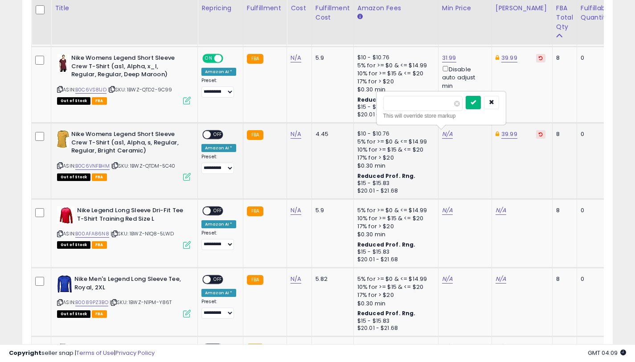
click at [472, 99] on button "submit" at bounding box center [473, 102] width 15 height 13
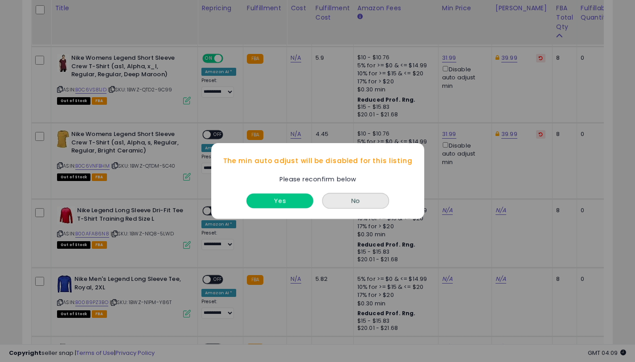
click at [284, 202] on button "Yes" at bounding box center [279, 200] width 67 height 15
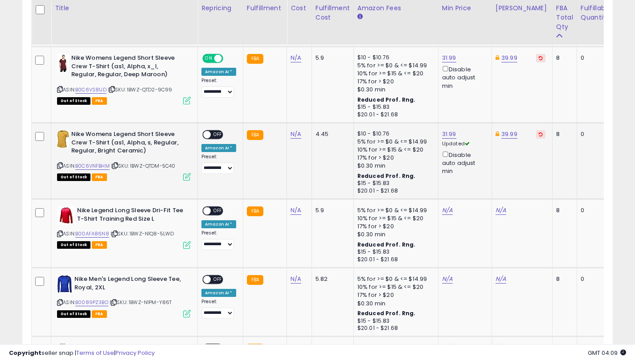
click at [213, 136] on span "OFF" at bounding box center [218, 135] width 14 height 8
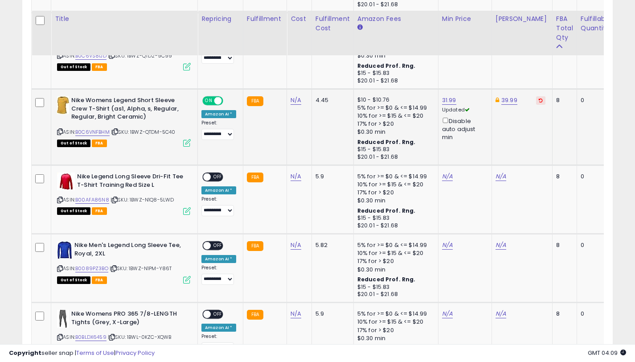
scroll to position [852, 0]
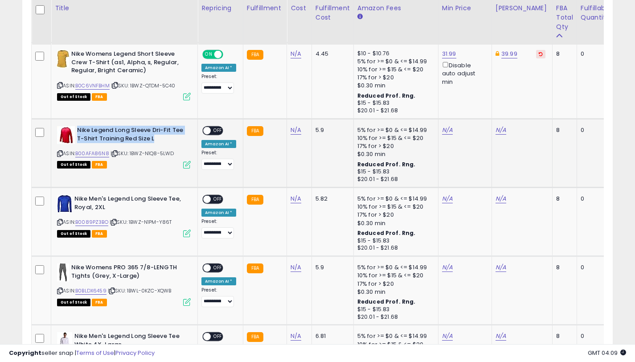
drag, startPoint x: 160, startPoint y: 139, endPoint x: 77, endPoint y: 130, distance: 83.0
click at [77, 130] on b "Nike Legend Long Sleeve Dri-Fit Tee T-Shirt Training Red Size L" at bounding box center [131, 135] width 108 height 19
copy b "Nike Legend Long Sleeve Dri-Fit Tee T-Shirt Training Red Size L"
click at [101, 155] on link "B00AFA86N8" at bounding box center [92, 154] width 34 height 8
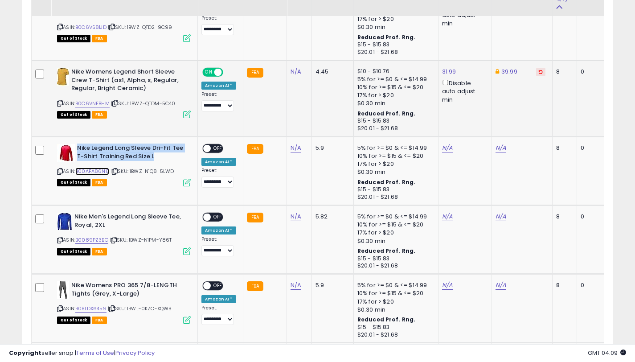
scroll to position [759, 0]
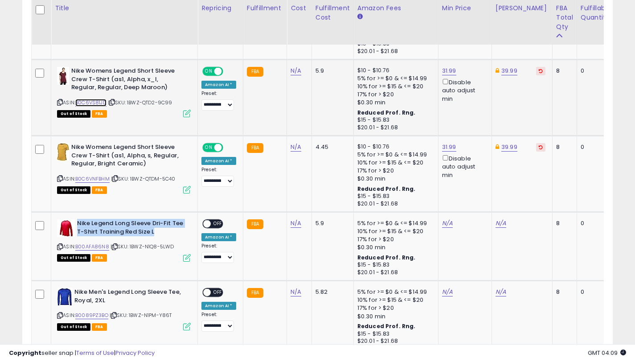
click at [94, 103] on link "B0C6VS81JD" at bounding box center [90, 103] width 31 height 8
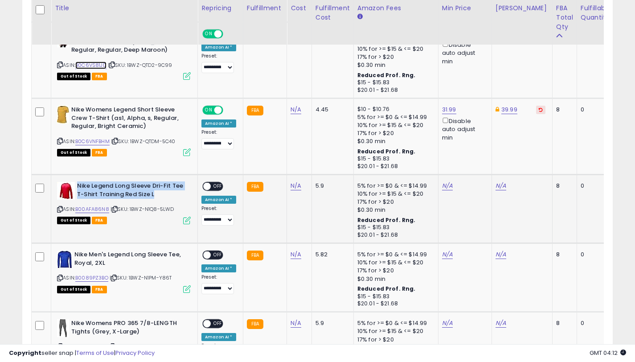
scroll to position [851, 0]
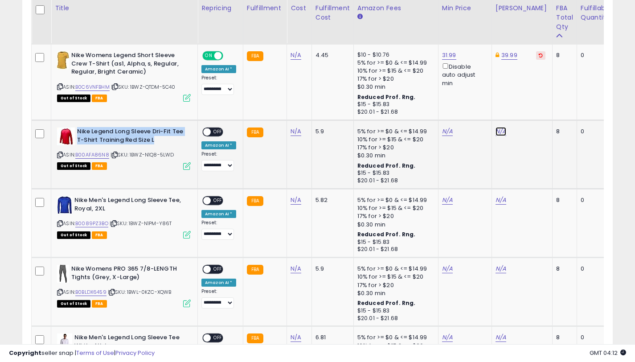
click at [497, 133] on link "N/A" at bounding box center [501, 131] width 11 height 9
type input "*****"
click at [529, 102] on icon "submit" at bounding box center [526, 99] width 5 height 5
click at [444, 132] on link "N/A" at bounding box center [447, 131] width 11 height 9
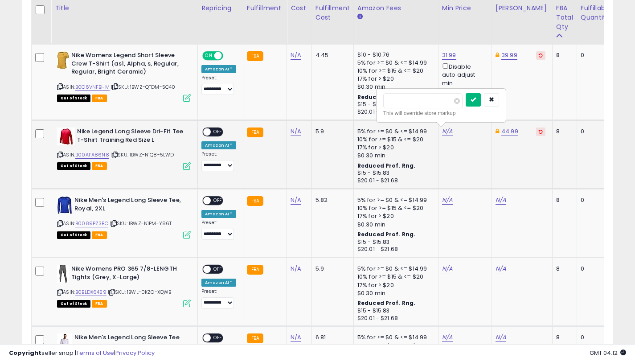
type input "*****"
click at [480, 104] on button "submit" at bounding box center [473, 99] width 15 height 13
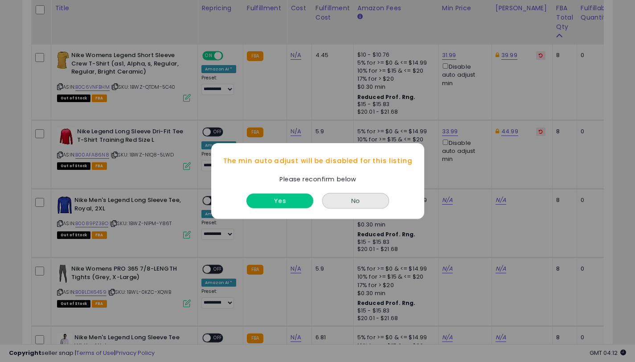
click at [273, 199] on button "Yes" at bounding box center [279, 200] width 67 height 15
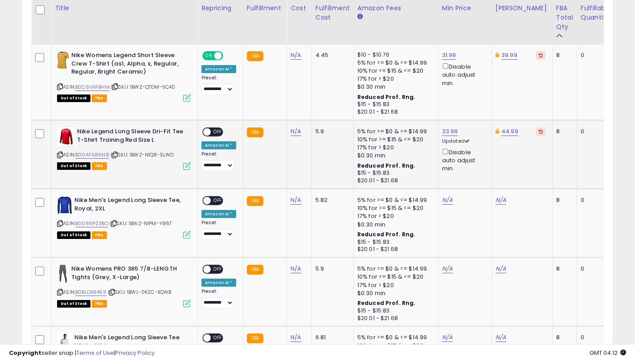
click at [216, 134] on span "OFF" at bounding box center [218, 132] width 14 height 8
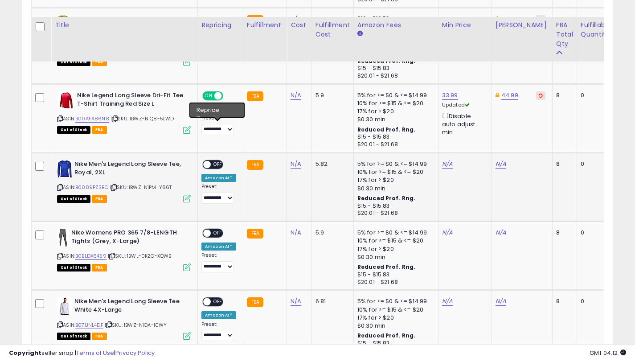
scroll to position [920, 0]
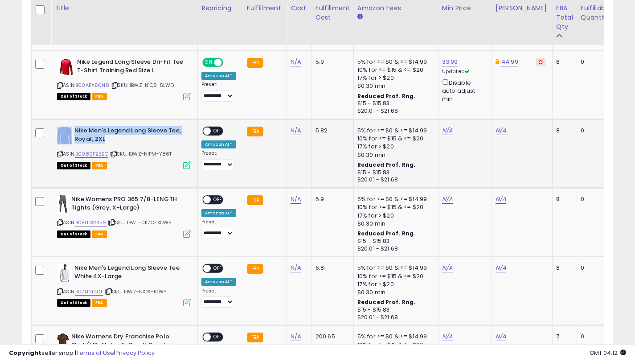
drag, startPoint x: 113, startPoint y: 141, endPoint x: 74, endPoint y: 133, distance: 39.7
click at [74, 133] on b "Nike Men's Legend Long Sleeve Tee, Royal, 2XL" at bounding box center [128, 136] width 108 height 19
copy div "Nike Men's Legend Long Sleeve Tee, Royal, 2XL"
click at [96, 156] on link "B0089PZ3BO" at bounding box center [91, 154] width 33 height 8
click at [97, 225] on link "B0BLDX6459" at bounding box center [90, 223] width 31 height 8
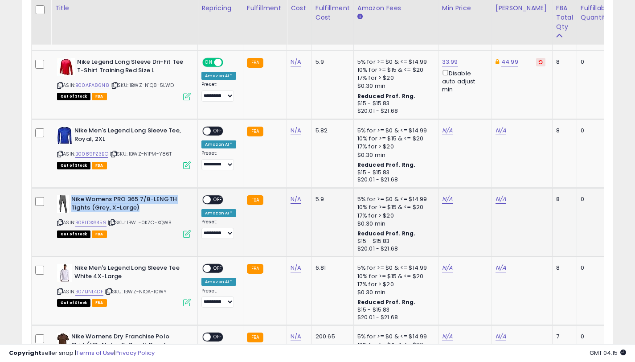
drag, startPoint x: 139, startPoint y: 208, endPoint x: 73, endPoint y: 196, distance: 67.9
click at [73, 196] on b "Nike Womens PRO 365 7/8-LENGTH Tights (Grey, X-Large)" at bounding box center [125, 204] width 108 height 19
copy b "Nike Womens PRO 365 7/8-LENGTH Tights (Grey, X-Large)"
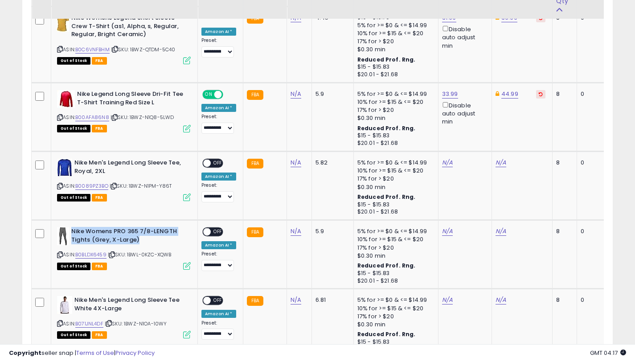
scroll to position [862, 0]
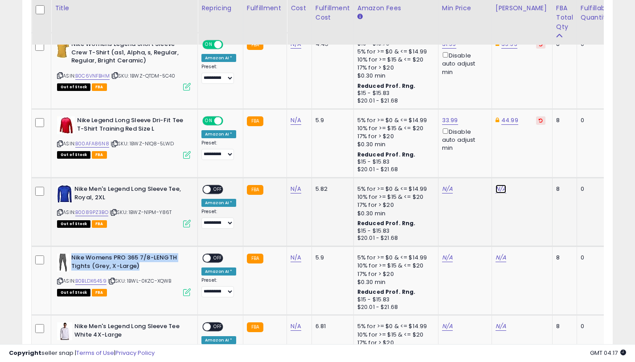
click at [497, 187] on link "N/A" at bounding box center [501, 188] width 11 height 9
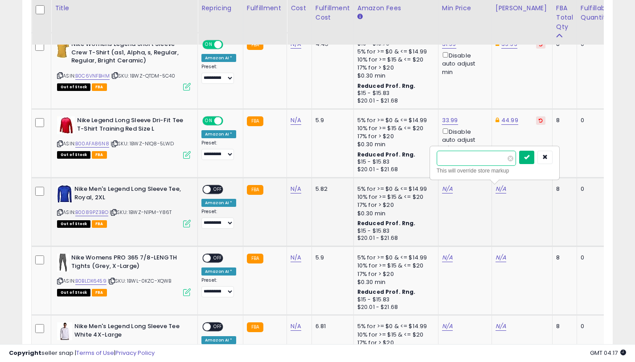
type input "*****"
click at [529, 156] on icon "submit" at bounding box center [526, 156] width 5 height 5
click at [444, 187] on link "N/A" at bounding box center [447, 188] width 11 height 9
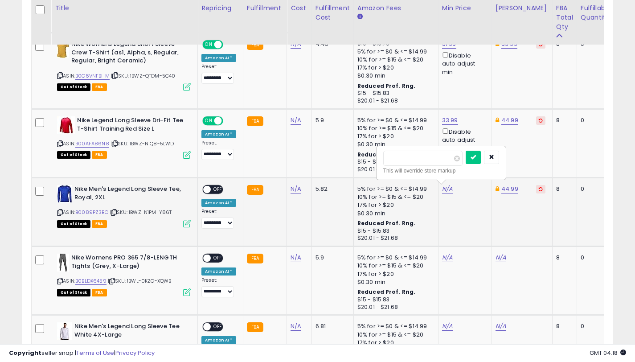
type input "*****"
click at [481, 162] on button "submit" at bounding box center [473, 157] width 15 height 13
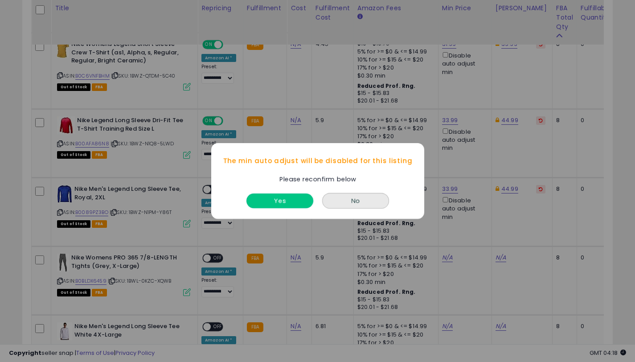
click at [299, 200] on button "Yes" at bounding box center [279, 200] width 67 height 15
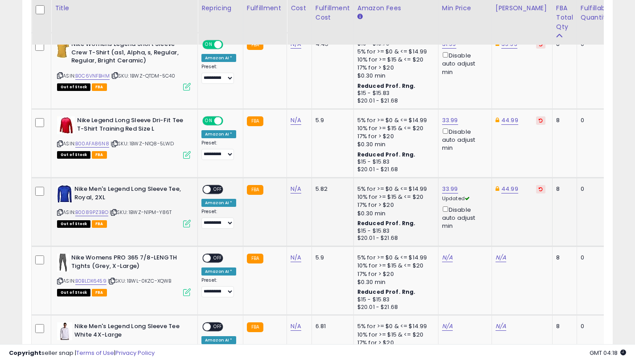
click at [209, 190] on span at bounding box center [207, 190] width 8 height 8
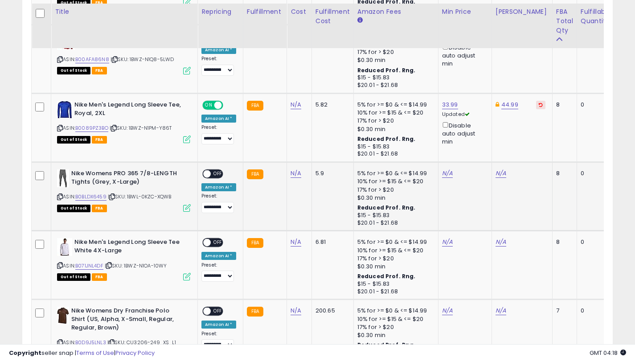
scroll to position [950, 0]
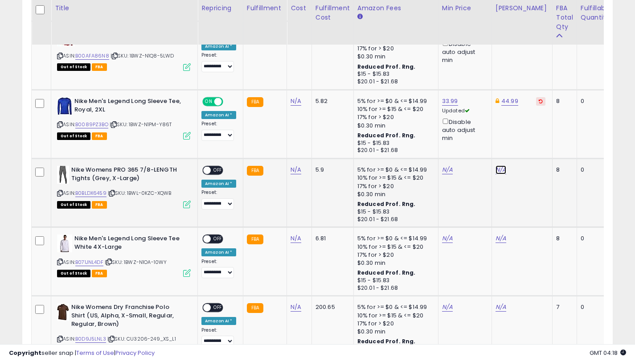
click at [499, 169] on link "N/A" at bounding box center [501, 169] width 11 height 9
type input "*****"
click at [527, 142] on button "submit" at bounding box center [526, 137] width 15 height 13
click at [444, 170] on link "N/A" at bounding box center [447, 169] width 11 height 9
type input "*****"
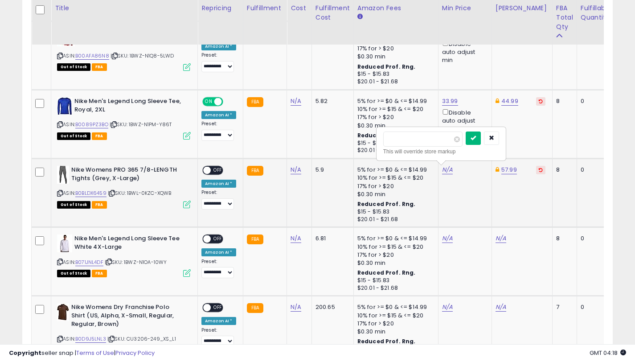
click at [476, 138] on icon "submit" at bounding box center [473, 137] width 5 height 5
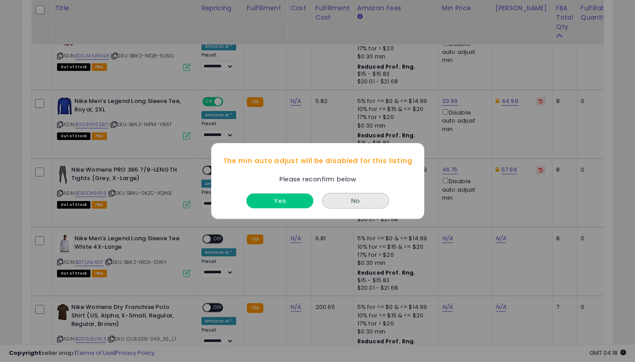
click at [284, 204] on button "Yes" at bounding box center [279, 200] width 67 height 15
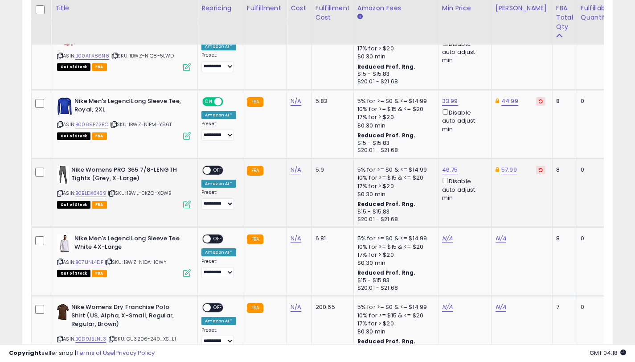
click at [210, 172] on div "ON OFF" at bounding box center [203, 171] width 21 height 8
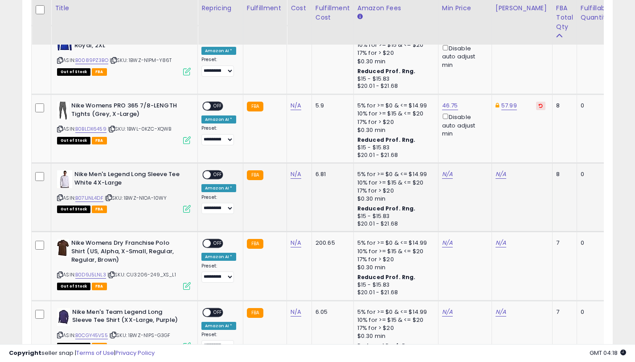
scroll to position [1014, 0]
click at [209, 103] on span at bounding box center [207, 106] width 8 height 8
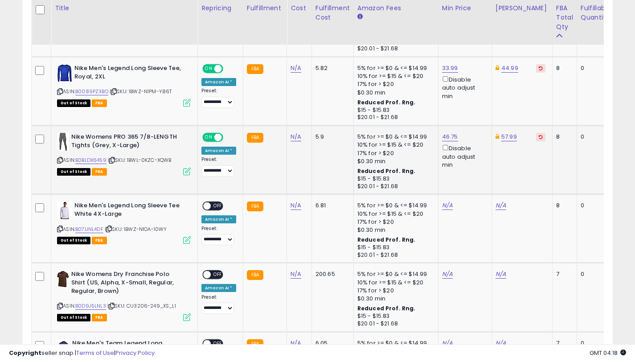
scroll to position [984, 0]
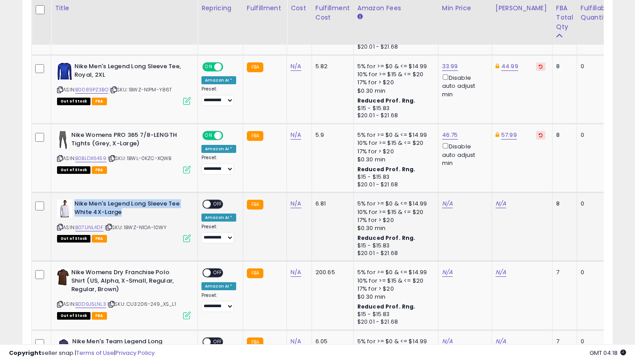
drag, startPoint x: 129, startPoint y: 211, endPoint x: 74, endPoint y: 204, distance: 54.9
click at [74, 204] on b "Nike Men's Legend Long Sleeve Tee White 4X-Large" at bounding box center [128, 209] width 108 height 19
click at [61, 227] on icon at bounding box center [60, 227] width 6 height 5
click at [98, 229] on link "B071JNL4DF" at bounding box center [89, 228] width 28 height 8
click at [496, 204] on link "N/A" at bounding box center [501, 203] width 11 height 9
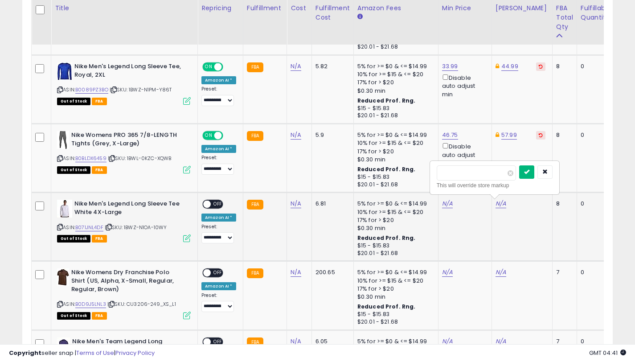
type input "*****"
click at [529, 172] on icon "submit" at bounding box center [526, 171] width 5 height 5
click at [447, 203] on link "N/A" at bounding box center [447, 203] width 11 height 9
type input "*****"
click at [479, 176] on button "submit" at bounding box center [473, 171] width 15 height 13
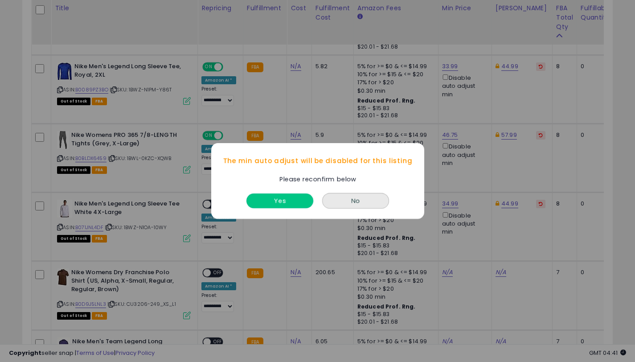
drag, startPoint x: 284, startPoint y: 200, endPoint x: 527, endPoint y: 333, distance: 277.0
click at [284, 200] on button "Yes" at bounding box center [279, 200] width 67 height 15
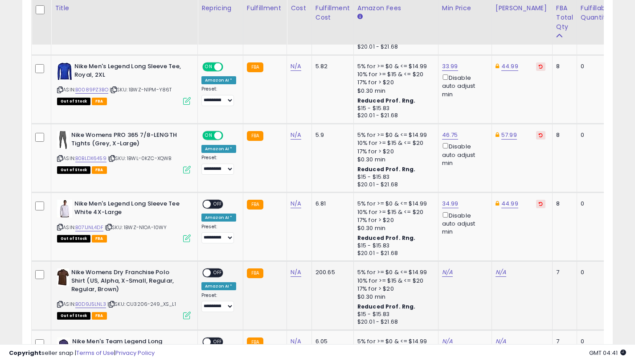
scroll to position [1000, 0]
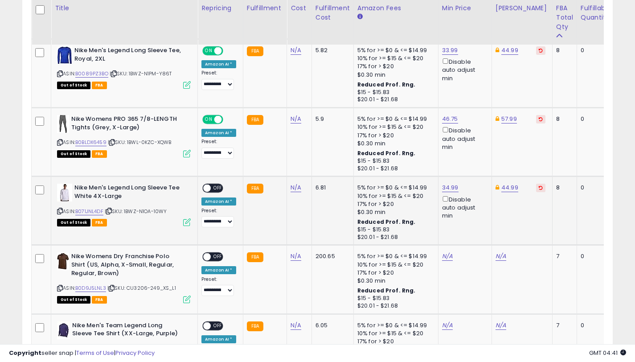
click at [209, 185] on span at bounding box center [207, 188] width 8 height 8
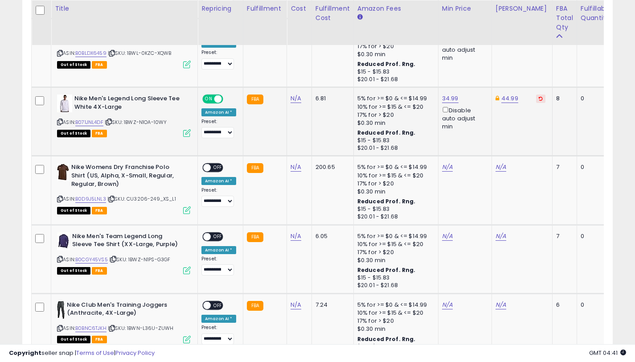
scroll to position [1090, 0]
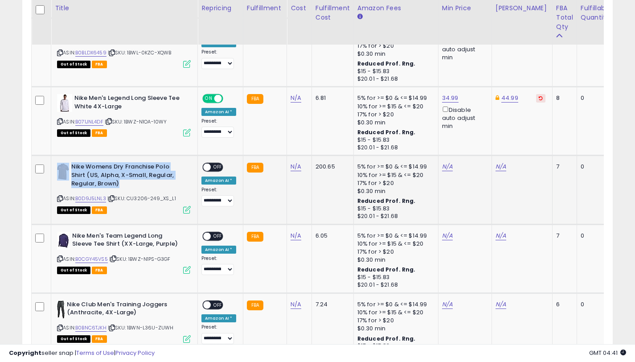
drag, startPoint x: 126, startPoint y: 186, endPoint x: 70, endPoint y: 166, distance: 58.8
click at [70, 166] on div "Nike Womens Dry Franchise Polo Shirt (US, Alpha, X-Small, Regular, Regular, Bro…" at bounding box center [124, 176] width 134 height 27
click at [99, 196] on link "B0D9J5LNL3" at bounding box center [90, 199] width 31 height 8
click at [498, 164] on link "N/A" at bounding box center [501, 166] width 11 height 9
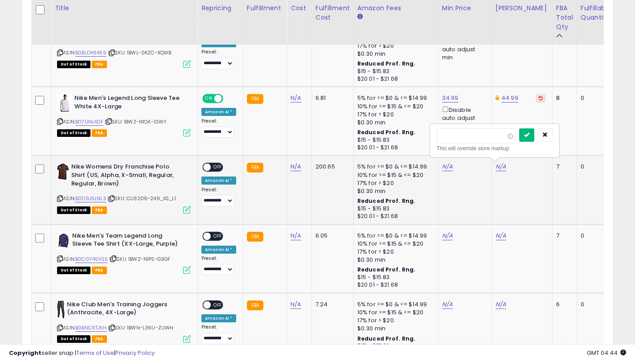
type input "*****"
click at [529, 132] on icon "submit" at bounding box center [526, 134] width 5 height 5
click at [443, 168] on link "N/A" at bounding box center [447, 166] width 11 height 9
type input "*****"
click at [476, 133] on icon "submit" at bounding box center [473, 134] width 5 height 5
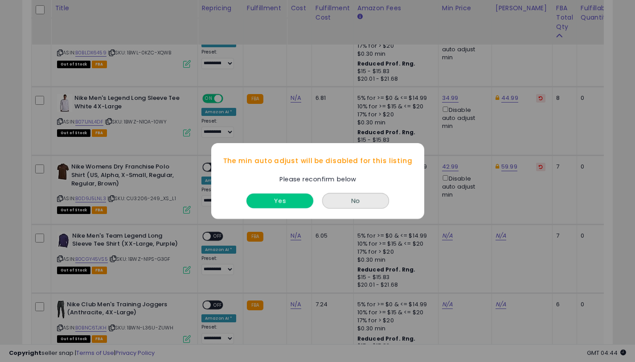
click at [301, 205] on button "Yes" at bounding box center [279, 200] width 67 height 15
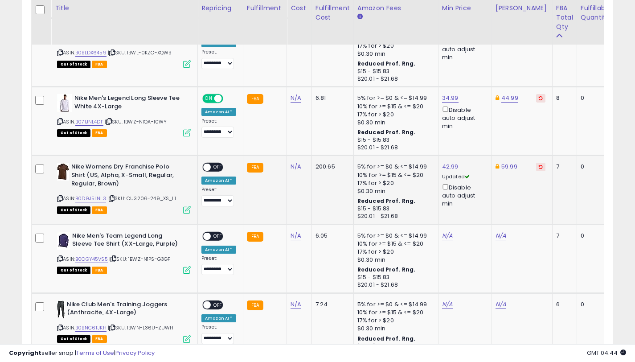
click at [209, 167] on span at bounding box center [207, 168] width 8 height 8
